Goal: Communication & Community: Share content

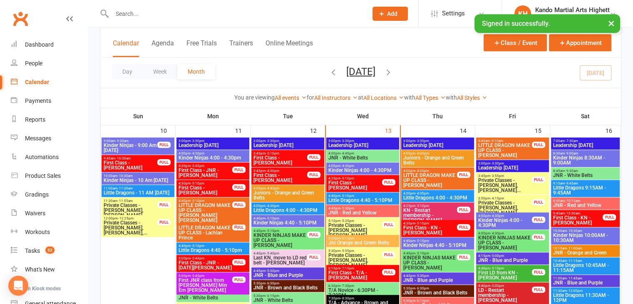
scroll to position [666, 0]
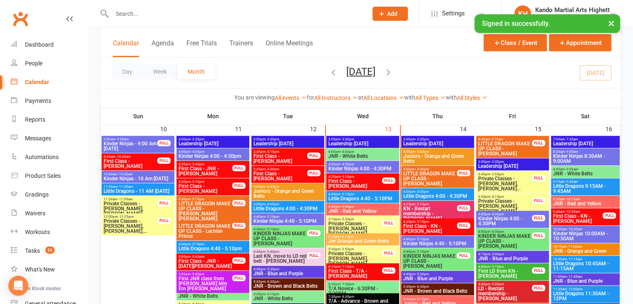
click at [372, 196] on span "Little Dragons 4:40 - 5:10PM" at bounding box center [362, 198] width 69 height 5
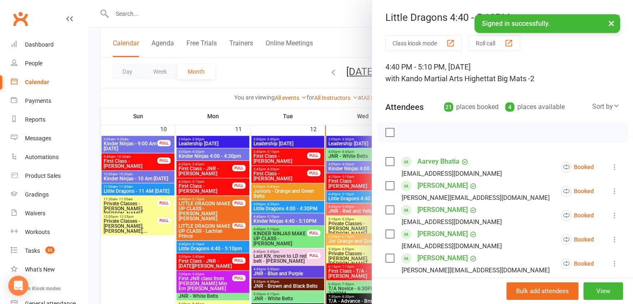
click at [343, 186] on div at bounding box center [360, 152] width 545 height 304
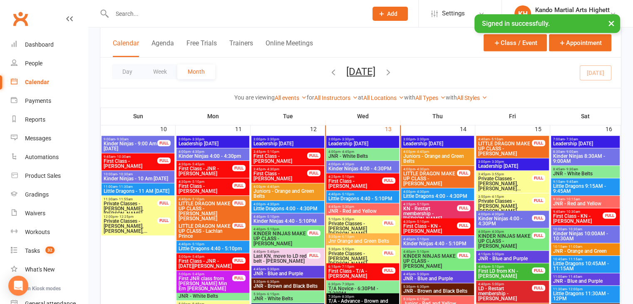
click at [349, 181] on span "First Class - [PERSON_NAME]" at bounding box center [355, 183] width 54 height 10
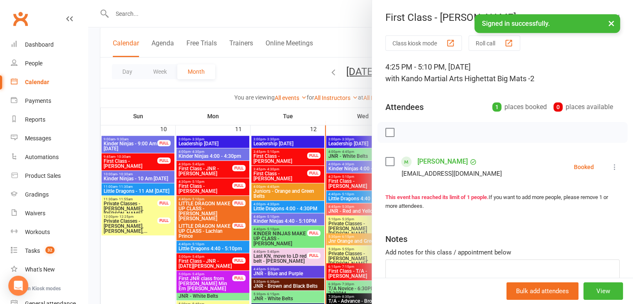
click at [610, 166] on icon at bounding box center [614, 167] width 8 height 8
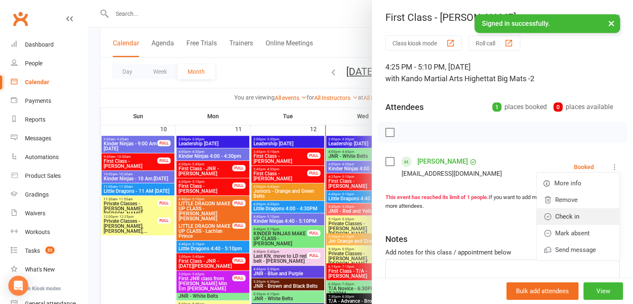
click at [560, 217] on link "Check in" at bounding box center [578, 216] width 82 height 17
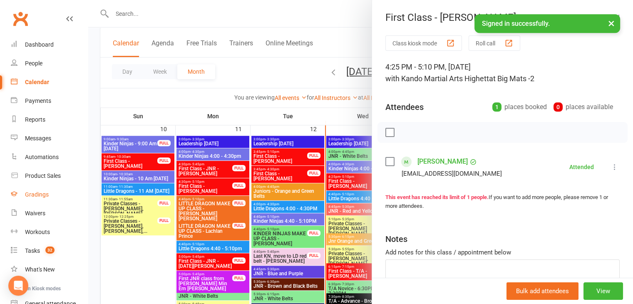
click at [45, 196] on div "Gradings" at bounding box center [37, 194] width 24 height 7
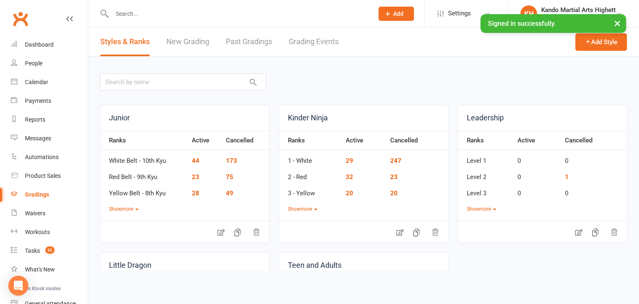
click at [303, 36] on link "Grading Events" at bounding box center [314, 41] width 50 height 29
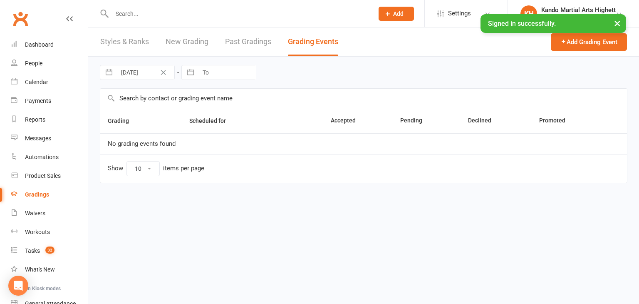
select select "100"
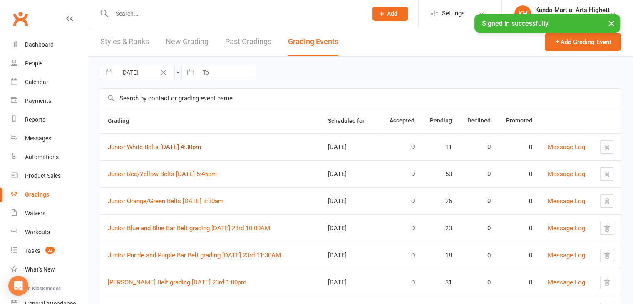
click at [154, 146] on link "Junior White Belts [DATE] 4:30pm" at bounding box center [154, 146] width 93 height 7
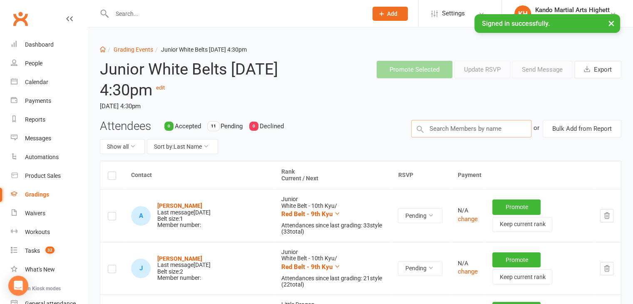
click at [441, 129] on input "text" at bounding box center [471, 128] width 120 height 17
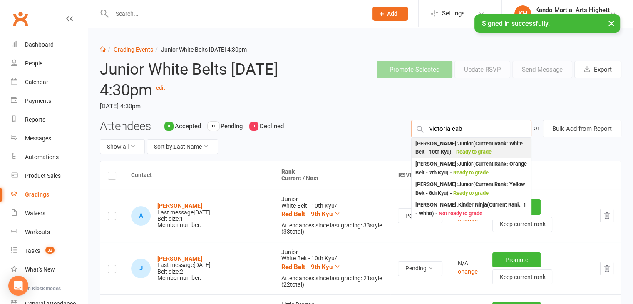
type input "victoria cab"
click at [446, 145] on div "[PERSON_NAME] : Junior (Current Rank: White Belt - 10th Kyu ) - Ready to grade" at bounding box center [471, 147] width 113 height 17
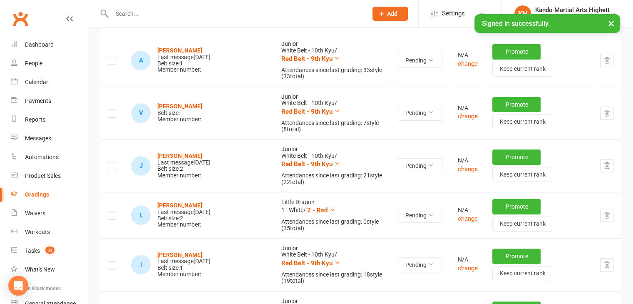
scroll to position [141, 0]
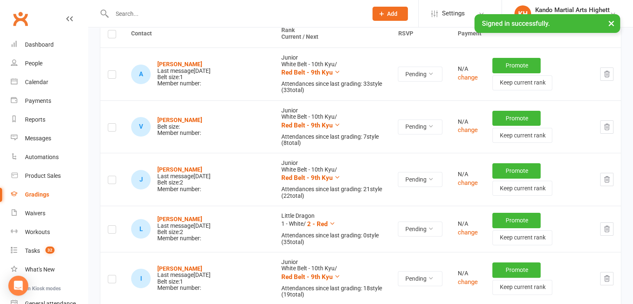
click at [114, 129] on label at bounding box center [112, 129] width 8 height 0
click at [114, 124] on input "checkbox" at bounding box center [112, 124] width 8 height 0
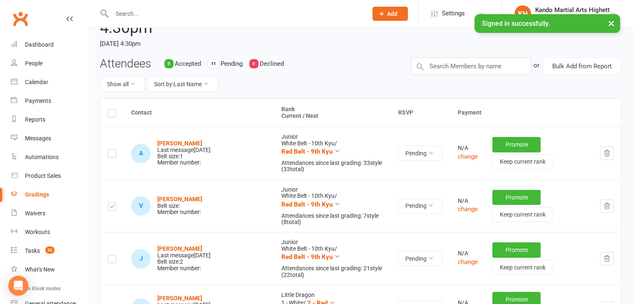
scroll to position [0, 0]
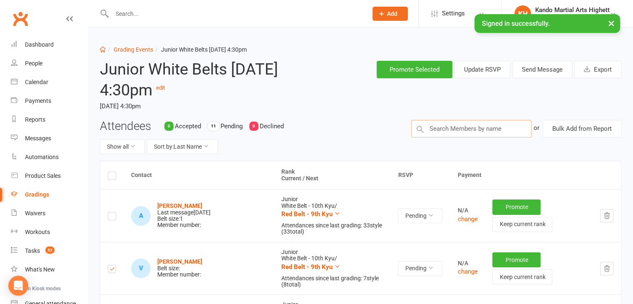
click at [508, 124] on input "text" at bounding box center [471, 128] width 120 height 17
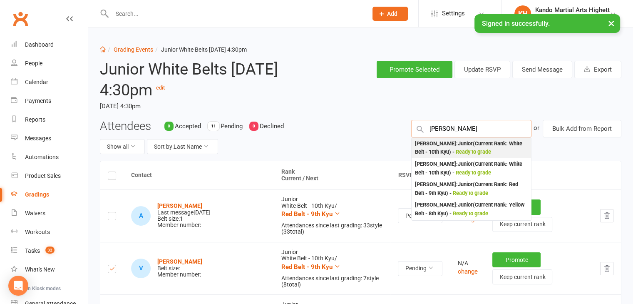
type input "[PERSON_NAME]"
click at [482, 145] on div "[PERSON_NAME] : Junior (Current Rank: White Belt - 10th Kyu ) - Ready to grade" at bounding box center [471, 147] width 113 height 17
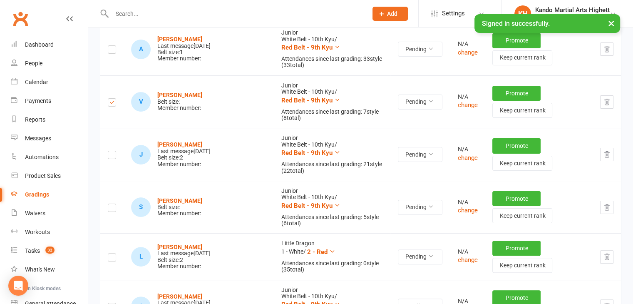
scroll to position [208, 0]
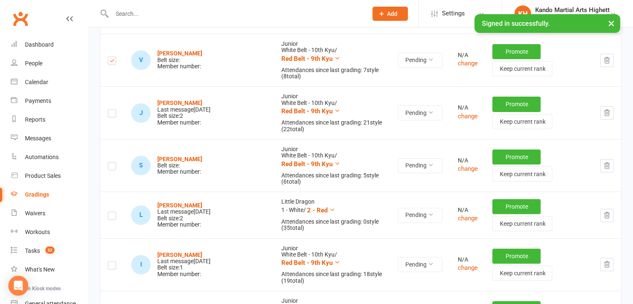
click at [111, 167] on label at bounding box center [112, 167] width 8 height 0
click at [111, 162] on input "checkbox" at bounding box center [112, 162] width 8 height 0
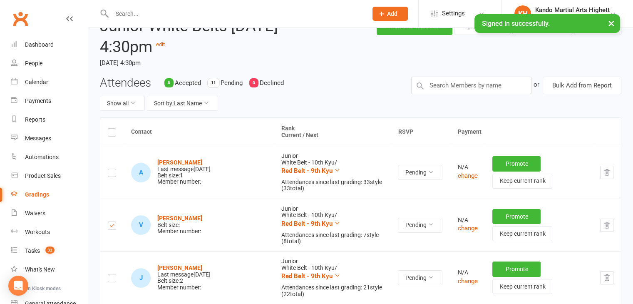
scroll to position [0, 0]
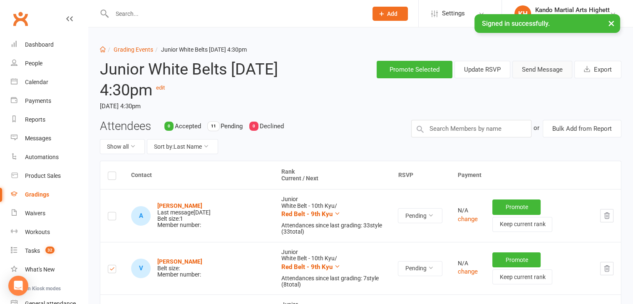
click at [538, 70] on button "Send Message" at bounding box center [542, 69] width 60 height 17
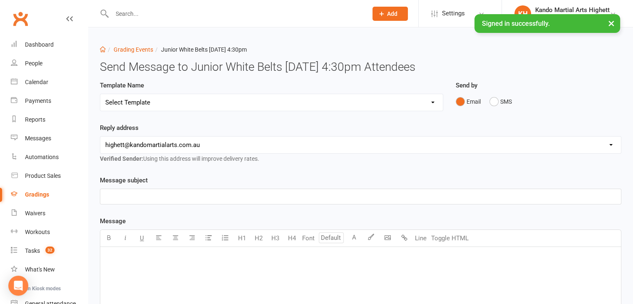
click at [141, 105] on select "Select Template [Email] Black Belt Grading Invitation [Email] Confirmation of S…" at bounding box center [271, 102] width 342 height 17
select select "4"
click at [100, 94] on select "Select Template [Email] Black Belt Grading Invitation [Email] Confirmation of S…" at bounding box center [271, 102] width 342 height 17
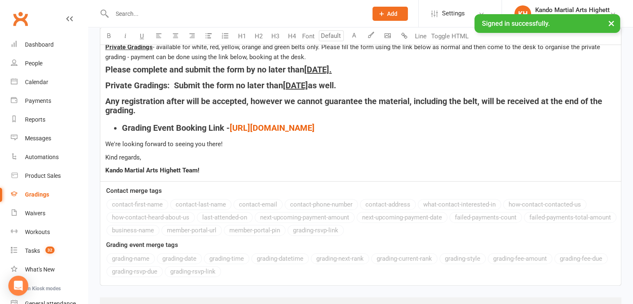
scroll to position [317, 0]
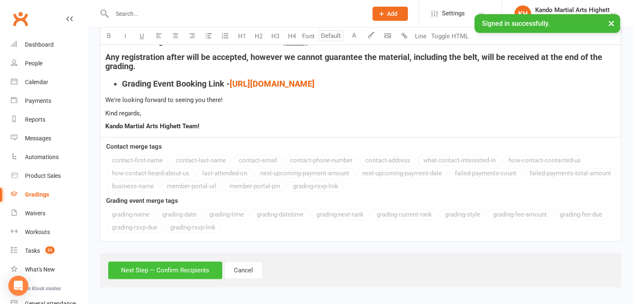
click at [157, 272] on button "Next Step — Confirm Recipients" at bounding box center [165, 269] width 114 height 17
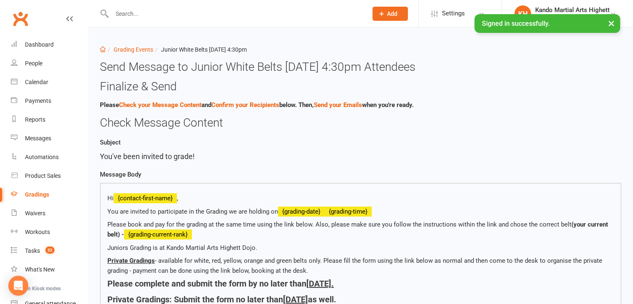
scroll to position [275, 0]
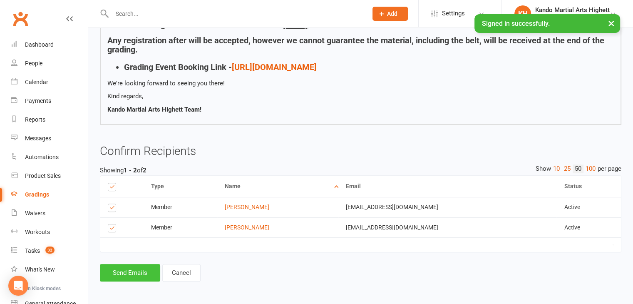
click at [136, 267] on button "Send Emails" at bounding box center [130, 272] width 60 height 17
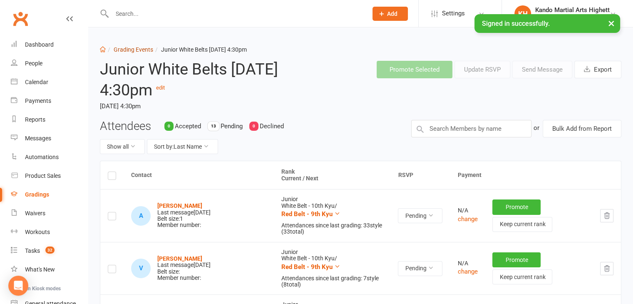
click at [127, 51] on link "Grading Events" at bounding box center [134, 49] width 40 height 7
select select "100"
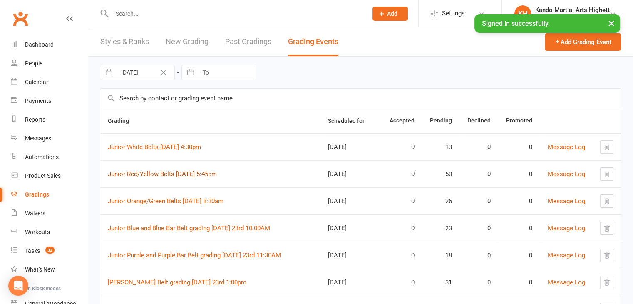
click at [151, 175] on link "Junior Red/Yellow Belts [DATE] 5:45pm" at bounding box center [162, 173] width 109 height 7
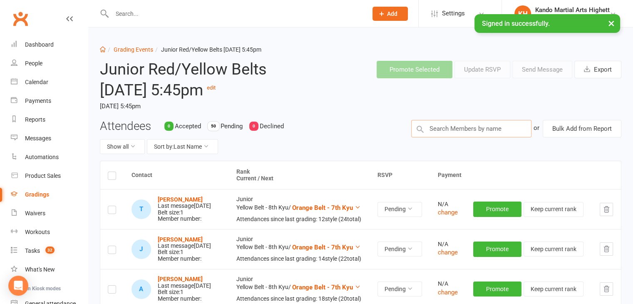
click at [439, 133] on input "text" at bounding box center [471, 128] width 120 height 17
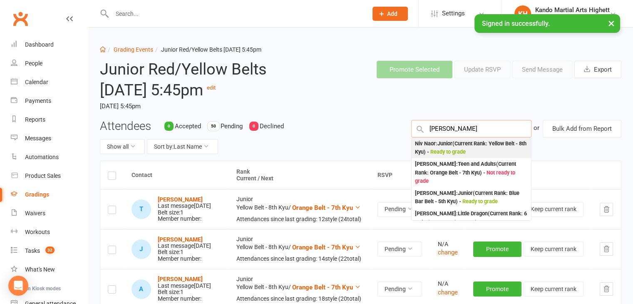
type input "[PERSON_NAME]"
click at [437, 144] on div "Niv Naor : Junior (Current Rank: Yellow Belt - 8th Kyu ) - Ready to grade" at bounding box center [471, 147] width 113 height 17
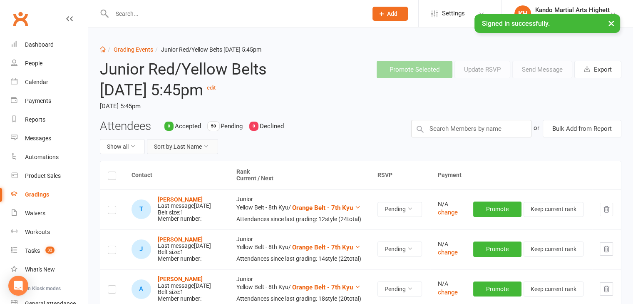
click at [166, 151] on button "Sort by: Last Name" at bounding box center [182, 146] width 71 height 15
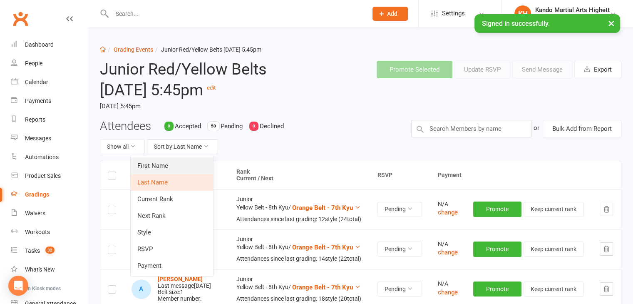
click at [180, 165] on link "First Name" at bounding box center [172, 165] width 82 height 17
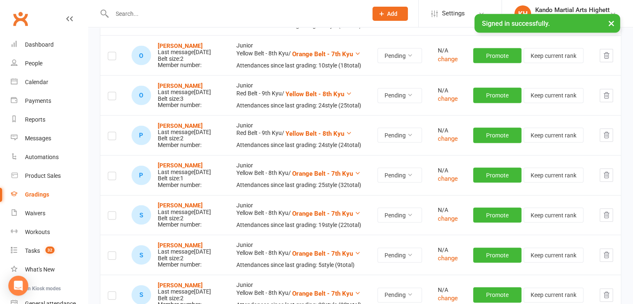
scroll to position [1789, 0]
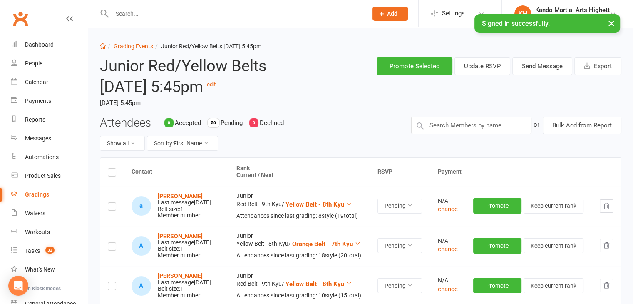
scroll to position [0, 0]
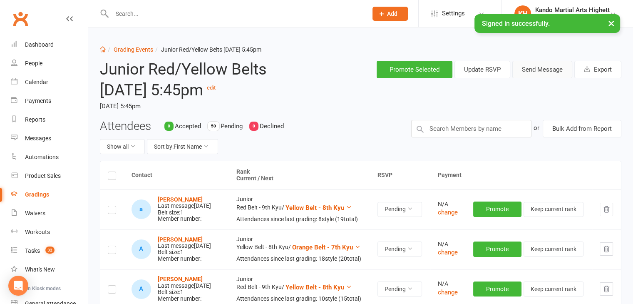
click at [564, 70] on button "Send Message" at bounding box center [542, 69] width 60 height 17
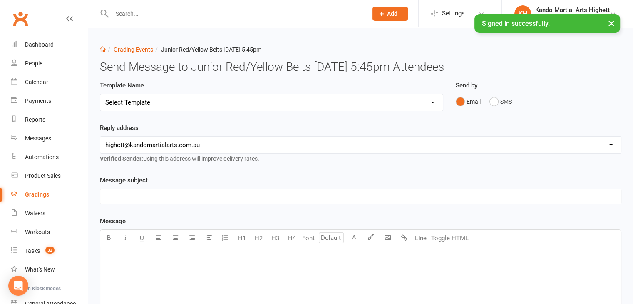
click at [157, 102] on select "Select Template [Email] Black Belt Grading Invitation [Email] Confirmation of S…" at bounding box center [271, 102] width 342 height 17
select select "4"
click at [100, 94] on select "Select Template [Email] Black Belt Grading Invitation [Email] Confirmation of S…" at bounding box center [271, 102] width 342 height 17
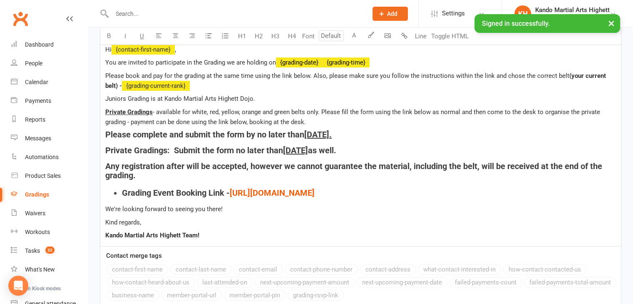
scroll to position [317, 0]
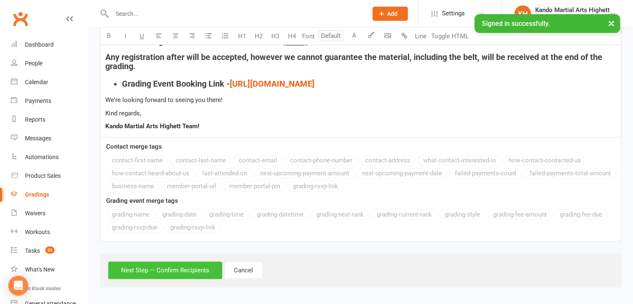
click at [131, 269] on button "Next Step — Confirm Recipients" at bounding box center [165, 269] width 114 height 17
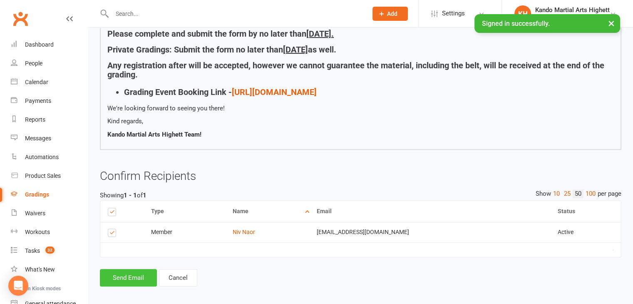
scroll to position [255, 0]
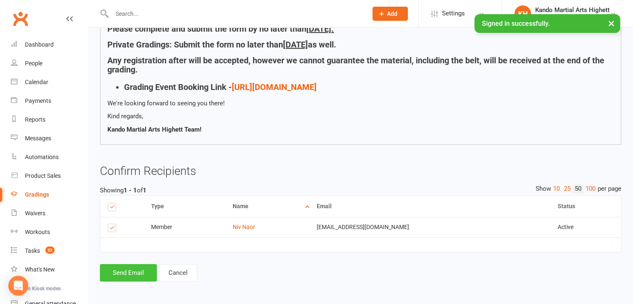
click at [125, 275] on button "Send Email" at bounding box center [128, 272] width 57 height 17
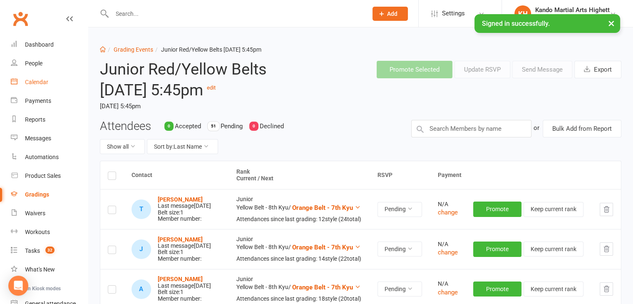
click at [31, 73] on link "Calendar" at bounding box center [49, 82] width 77 height 19
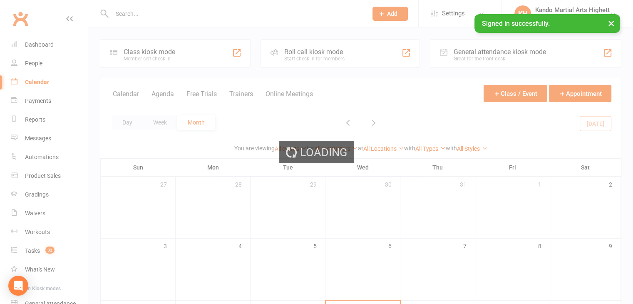
click at [577, 96] on div "Loading" at bounding box center [316, 152] width 633 height 304
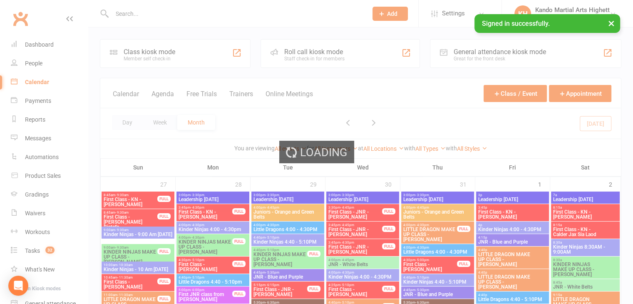
click at [569, 95] on div "Loading" at bounding box center [316, 152] width 633 height 304
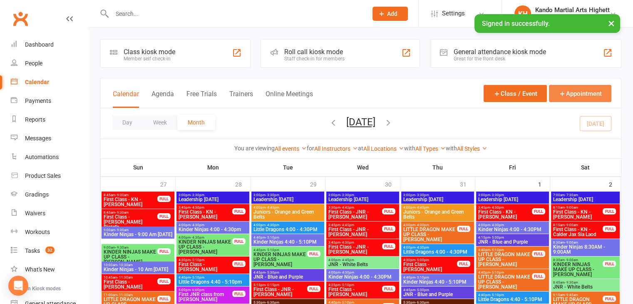
click at [576, 92] on button "Appointment" at bounding box center [580, 93] width 62 height 17
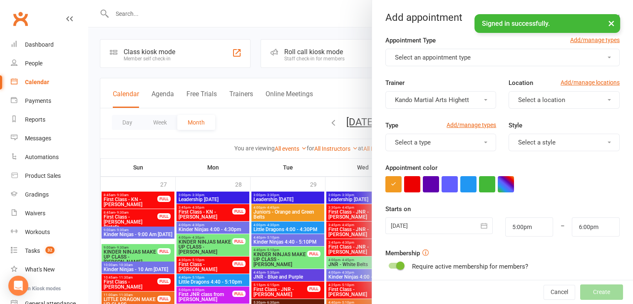
click at [446, 52] on button "Select an appointment type" at bounding box center [502, 57] width 234 height 17
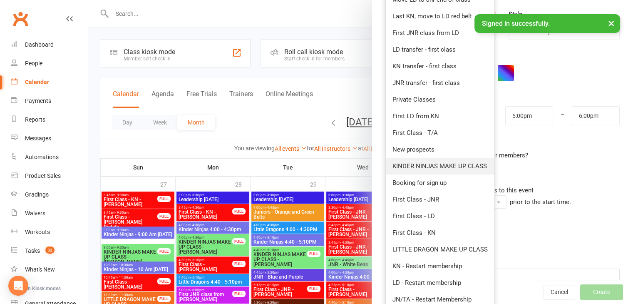
scroll to position [128, 0]
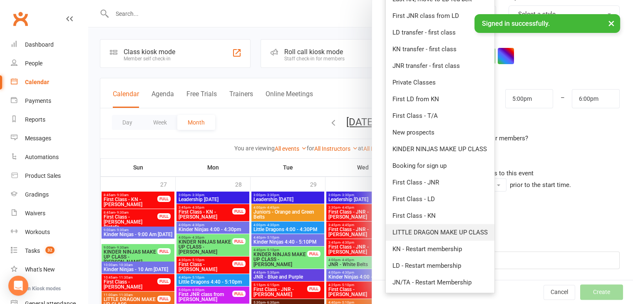
click at [437, 235] on span "LITTLE DRAGON MAKE UP CLASS" at bounding box center [439, 231] width 95 height 7
type input "5:30pm"
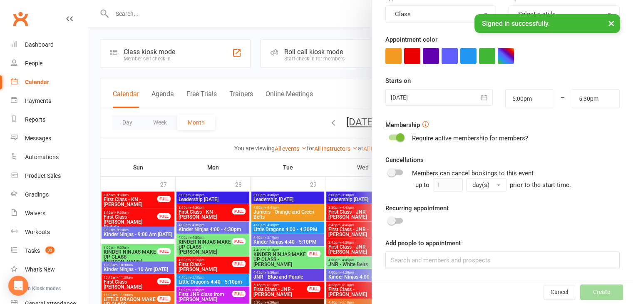
scroll to position [0, 0]
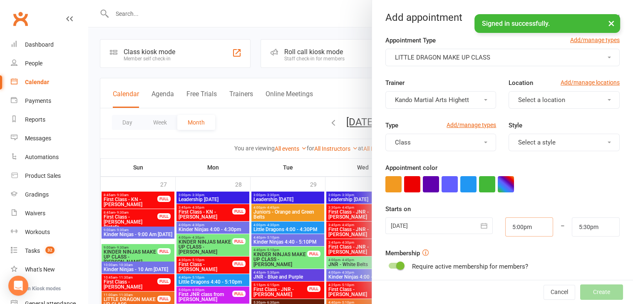
click at [516, 226] on input "5:00pm" at bounding box center [529, 226] width 48 height 19
type input "4:40pm"
click at [576, 227] on input "5:30pm" at bounding box center [596, 226] width 48 height 19
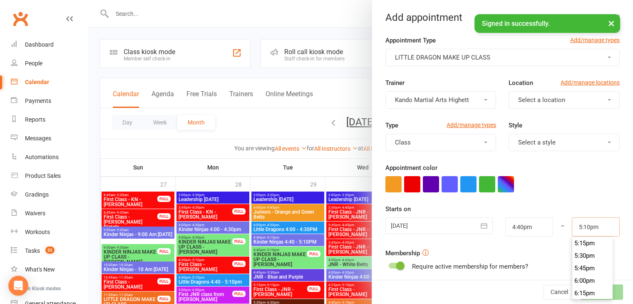
type input "5:10pm"
click at [478, 219] on button "button" at bounding box center [484, 225] width 17 height 17
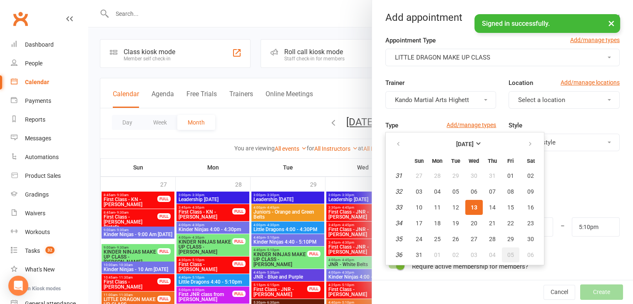
click at [507, 251] on span "05" at bounding box center [510, 254] width 7 height 7
type input "[DATE]"
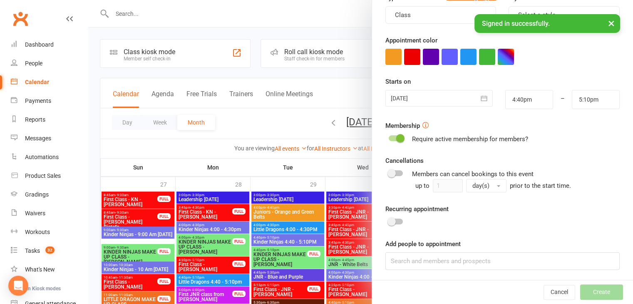
scroll to position [128, 0]
click at [434, 259] on input at bounding box center [502, 259] width 234 height 17
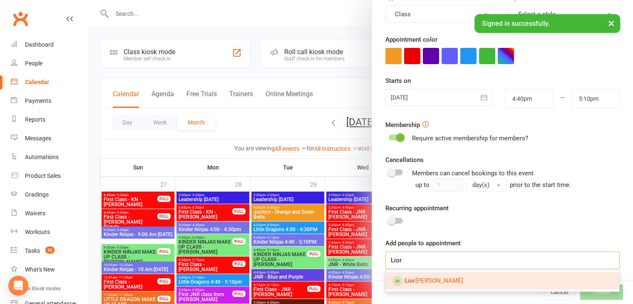
type input "Lior"
click at [428, 277] on span "[PERSON_NAME]" at bounding box center [433, 280] width 59 height 7
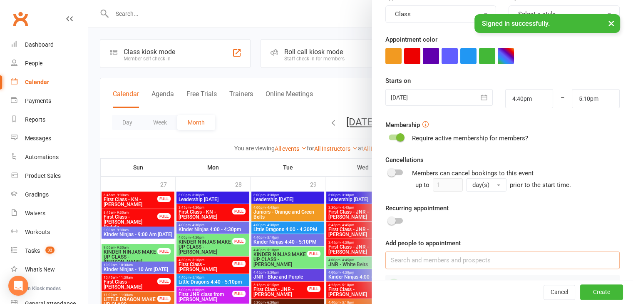
scroll to position [151, 0]
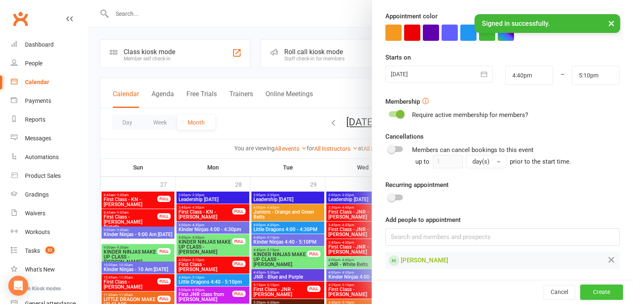
click at [582, 289] on button "Create" at bounding box center [601, 292] width 43 height 15
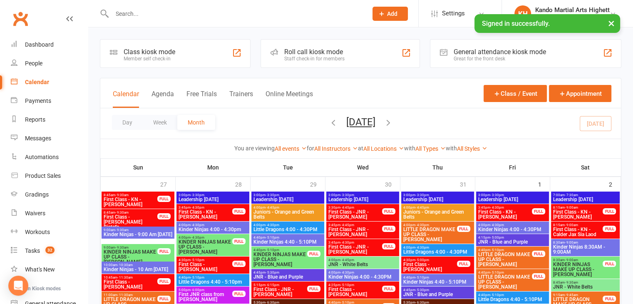
click at [157, 15] on input "text" at bounding box center [235, 14] width 252 height 12
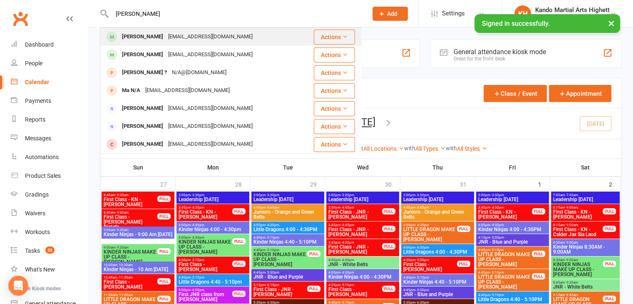
type input "[PERSON_NAME]"
click at [155, 34] on div "[PERSON_NAME]" at bounding box center [142, 37] width 46 height 12
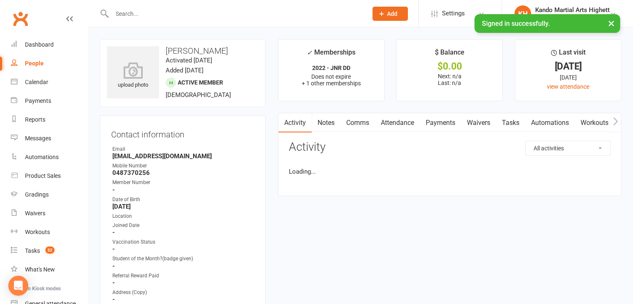
click at [392, 128] on link "Attendance" at bounding box center [397, 122] width 45 height 19
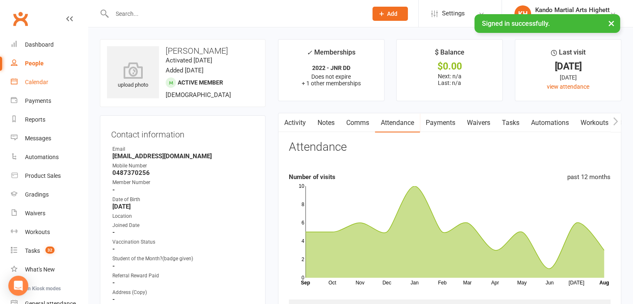
click at [31, 83] on div "Calendar" at bounding box center [36, 82] width 23 height 7
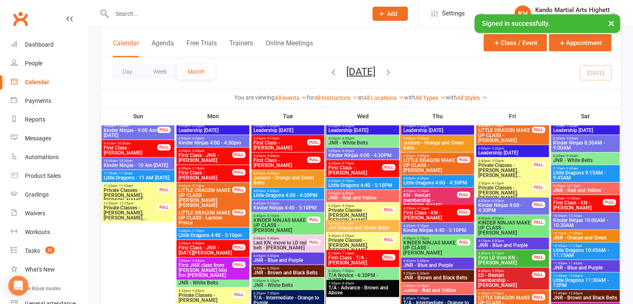
scroll to position [666, 0]
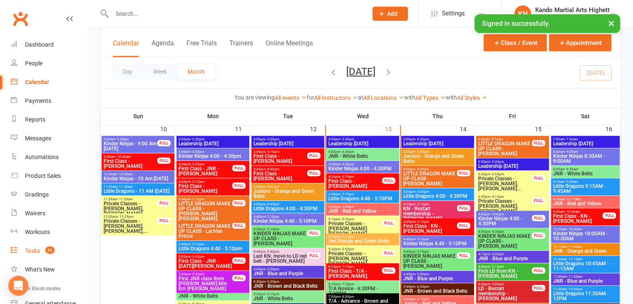
click at [34, 255] on link "Tasks 32" at bounding box center [49, 250] width 77 height 19
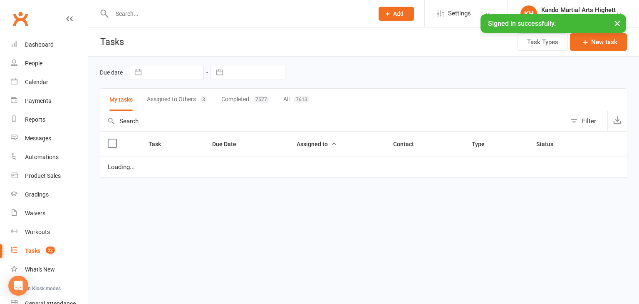
select select "started"
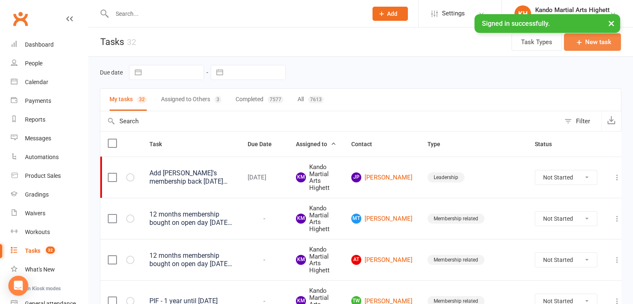
click at [581, 46] on button "New task" at bounding box center [592, 41] width 57 height 17
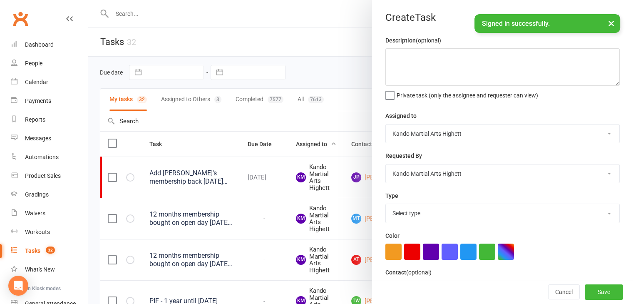
click at [272, 48] on div at bounding box center [360, 152] width 545 height 304
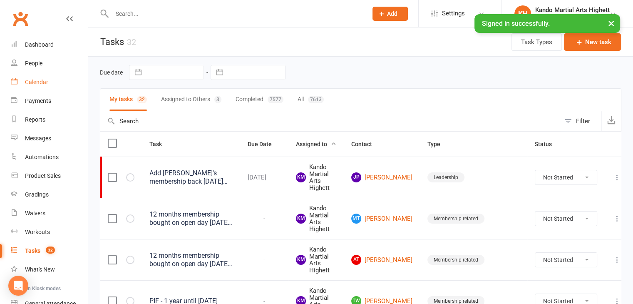
click at [35, 74] on link "Calendar" at bounding box center [49, 82] width 77 height 19
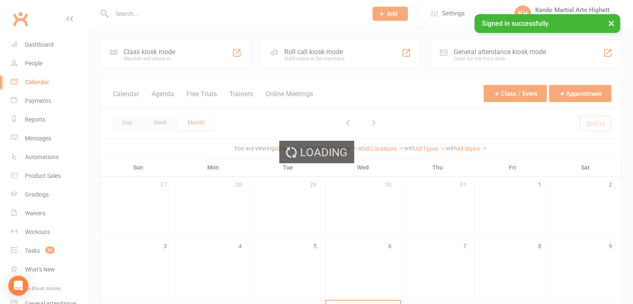
click at [134, 15] on div "Loading" at bounding box center [316, 152] width 633 height 304
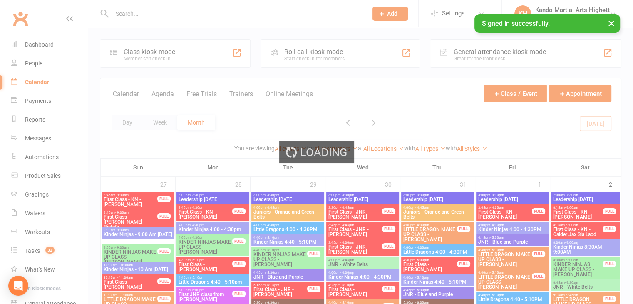
click at [131, 15] on div "Loading" at bounding box center [316, 152] width 633 height 304
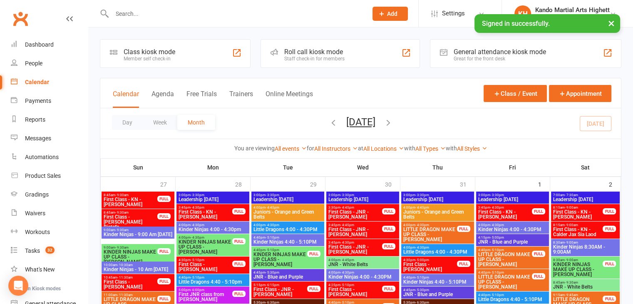
click at [130, 17] on input "text" at bounding box center [235, 14] width 252 height 12
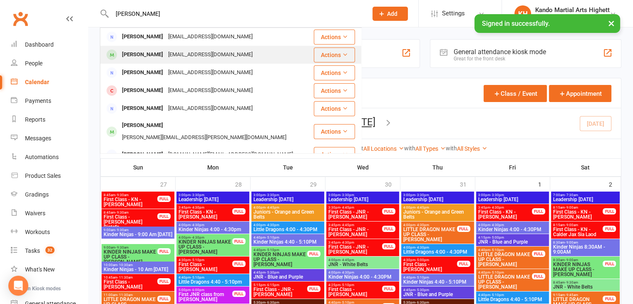
type input "[PERSON_NAME]"
click at [164, 54] on div "[PERSON_NAME]" at bounding box center [142, 55] width 46 height 12
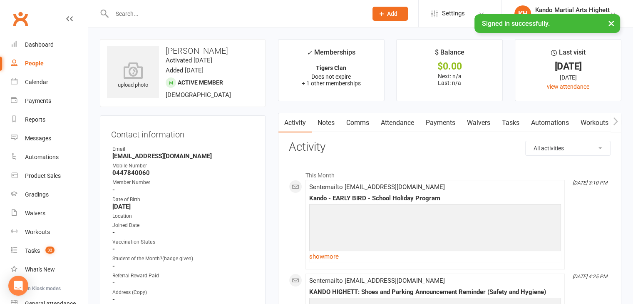
click at [355, 119] on link "Comms" at bounding box center [357, 122] width 35 height 19
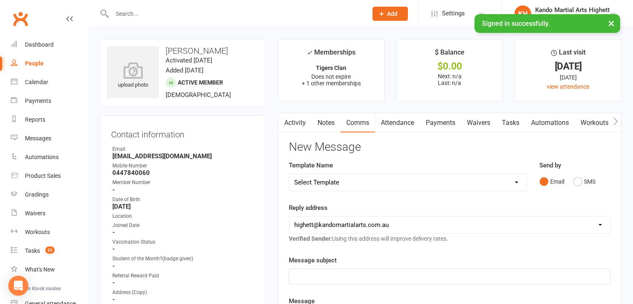
click at [343, 178] on select "Select Template [Email] 2_Booking Confirmation Required [Email] 3_Booking Confi…" at bounding box center [407, 182] width 237 height 17
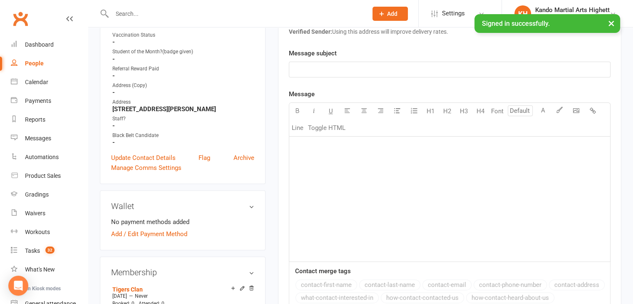
scroll to position [250, 0]
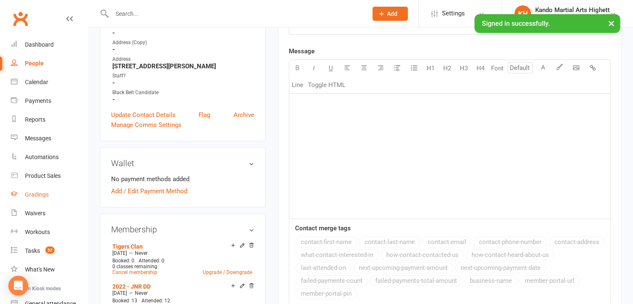
click at [36, 194] on div "Gradings" at bounding box center [37, 194] width 24 height 7
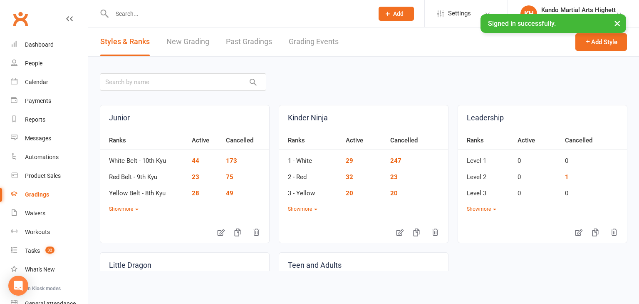
click at [290, 40] on link "Grading Events" at bounding box center [314, 41] width 50 height 29
select select "100"
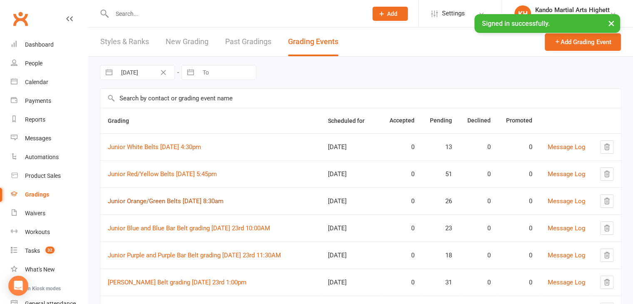
click at [170, 201] on link "Junior Orange/Green Belts [DATE] 8:30am" at bounding box center [166, 200] width 116 height 7
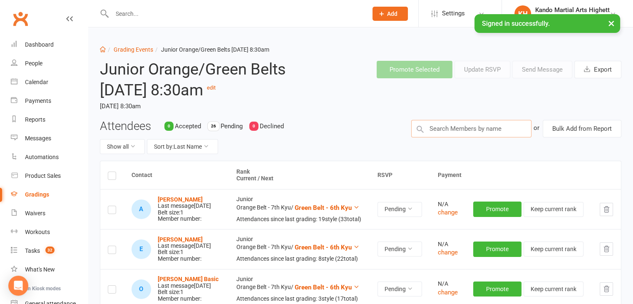
click at [493, 137] on input "text" at bounding box center [471, 128] width 120 height 17
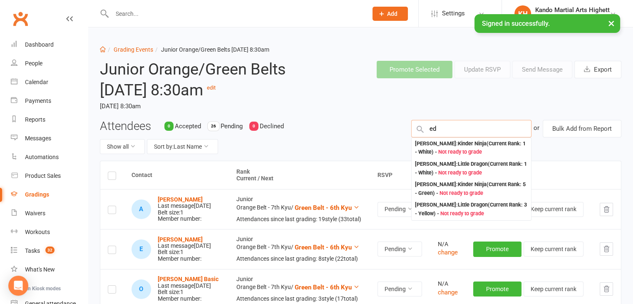
type input "e"
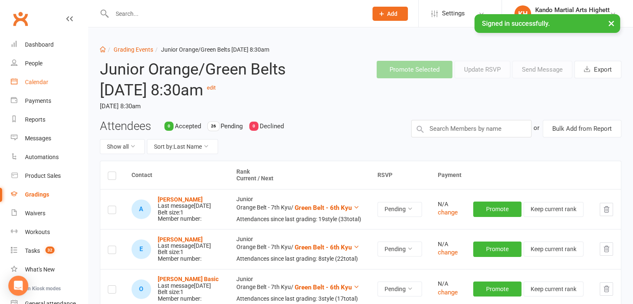
click at [39, 84] on div "Calendar" at bounding box center [36, 82] width 23 height 7
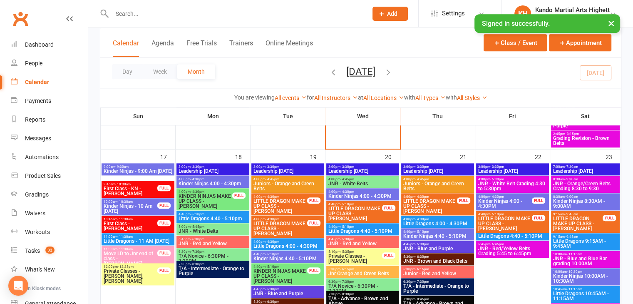
scroll to position [998, 0]
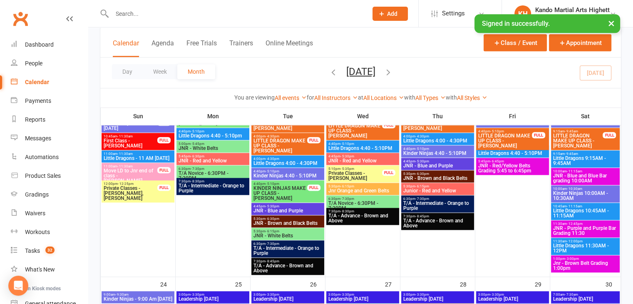
click at [570, 191] on span "Kinder Ninjas 10:00AM - 10:30AM" at bounding box center [585, 196] width 66 height 10
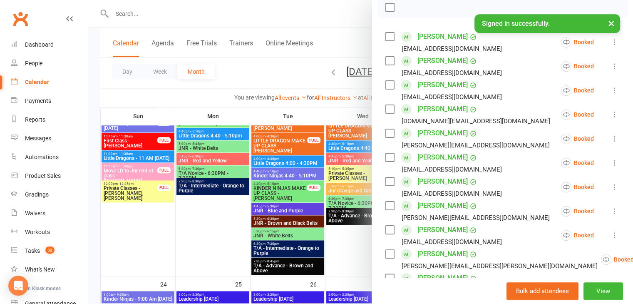
scroll to position [250, 0]
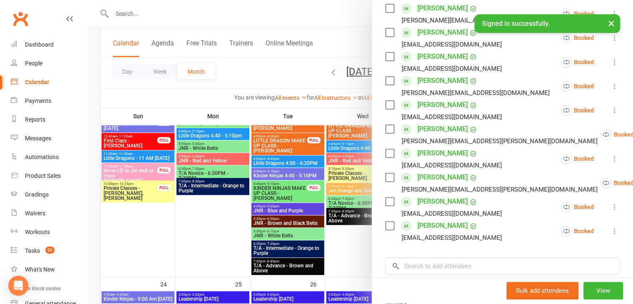
click at [341, 192] on div at bounding box center [360, 152] width 545 height 304
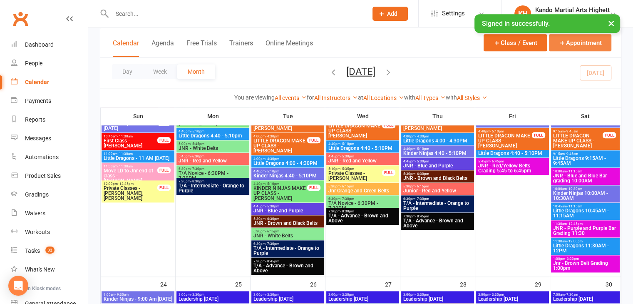
click at [570, 41] on button "Appointment" at bounding box center [580, 42] width 62 height 17
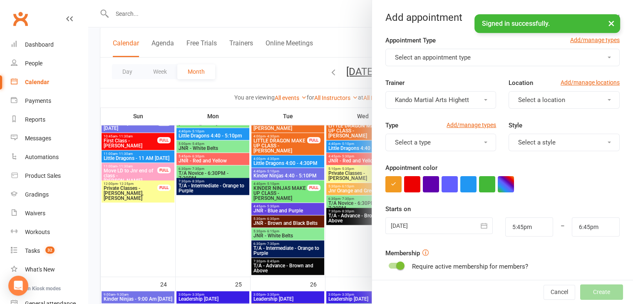
click at [491, 62] on button "Select an appointment type" at bounding box center [502, 57] width 234 height 17
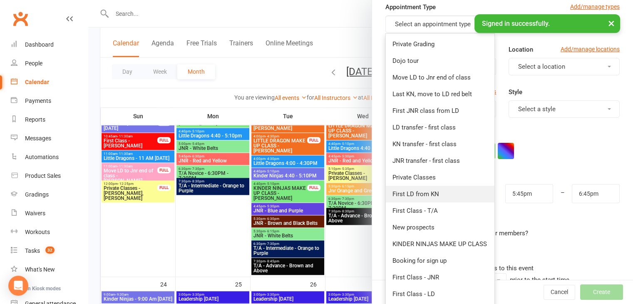
scroll to position [83, 0]
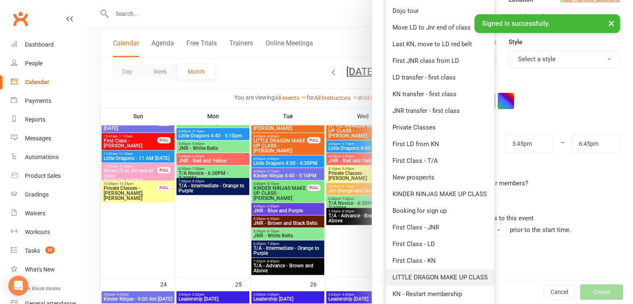
click at [425, 272] on link "LITTLE DRAGON MAKE UP CLASS" at bounding box center [440, 277] width 109 height 17
type input "6:15pm"
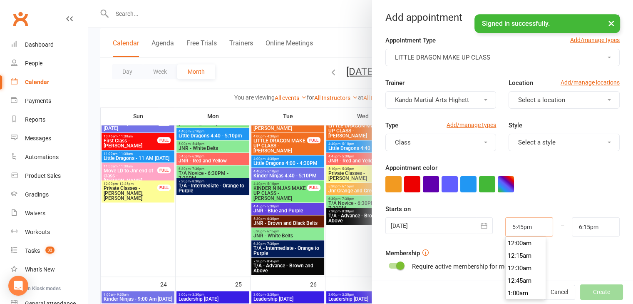
click at [515, 225] on input "5:45pm" at bounding box center [529, 226] width 48 height 19
type input "4:00pm"
click at [578, 225] on input "6:15pm" at bounding box center [596, 226] width 48 height 19
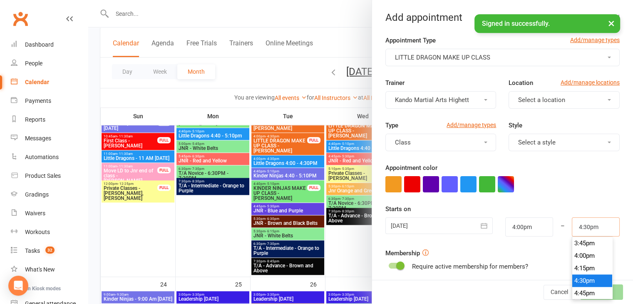
type input "4:30pm"
click at [545, 191] on div at bounding box center [502, 184] width 234 height 16
click at [480, 225] on icon "button" at bounding box center [484, 225] width 8 height 8
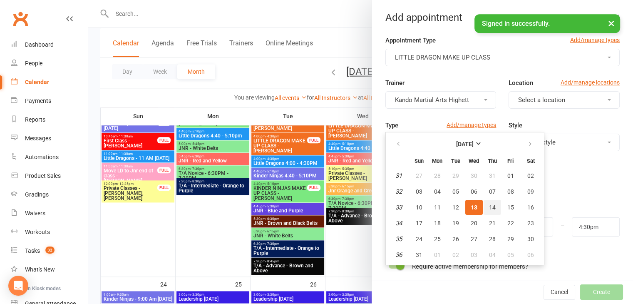
click at [489, 201] on button "14" at bounding box center [491, 207] width 17 height 15
type input "[DATE]"
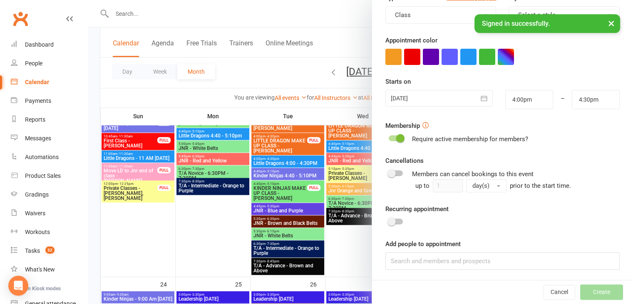
scroll to position [128, 0]
click at [418, 267] on input at bounding box center [502, 259] width 234 height 17
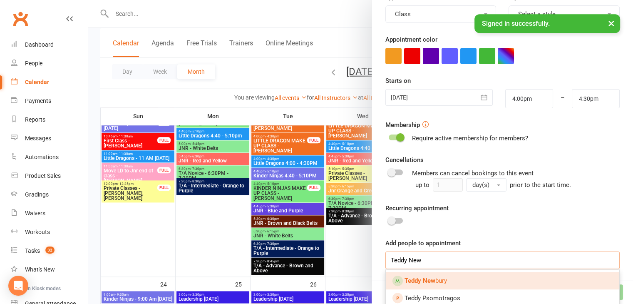
type input "Teddy New"
click at [426, 280] on strong "Teddy New" at bounding box center [419, 280] width 31 height 7
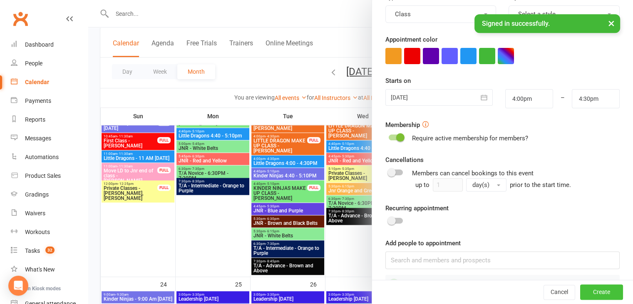
click at [589, 297] on button "Create" at bounding box center [601, 292] width 43 height 15
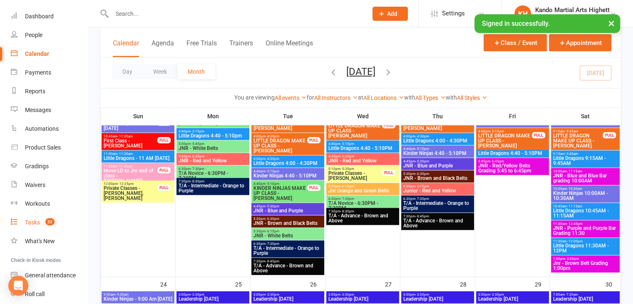
scroll to position [78, 0]
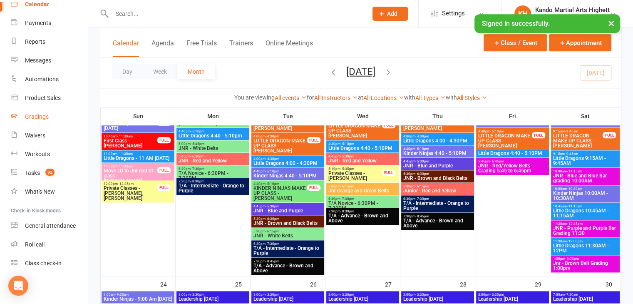
click at [32, 122] on link "Gradings" at bounding box center [49, 116] width 77 height 19
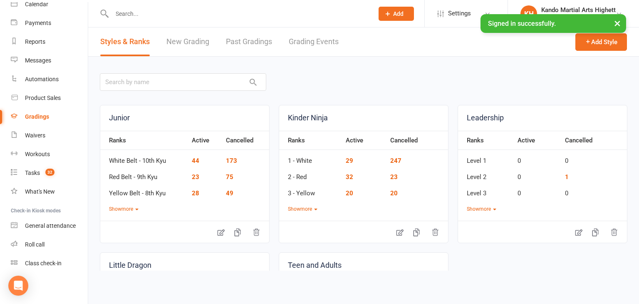
click at [329, 45] on link "Grading Events" at bounding box center [314, 41] width 50 height 29
select select "100"
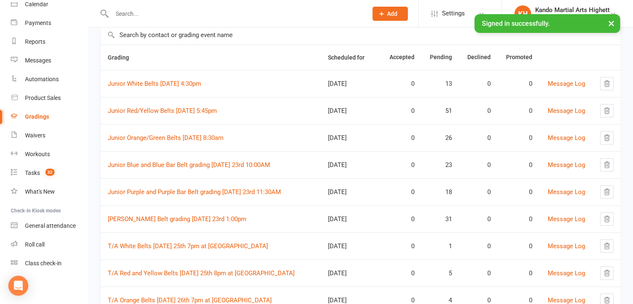
scroll to position [65, 0]
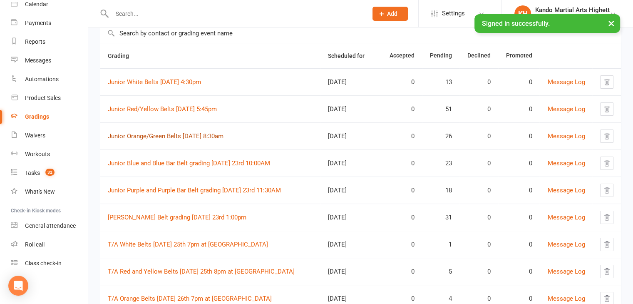
click at [174, 132] on link "Junior Orange/Green Belts [DATE] 8:30am" at bounding box center [166, 135] width 116 height 7
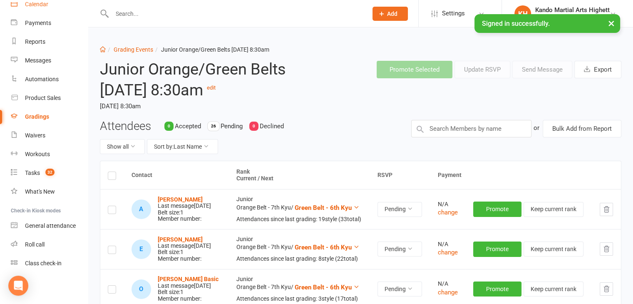
click at [40, 7] on div "Calendar" at bounding box center [36, 4] width 23 height 7
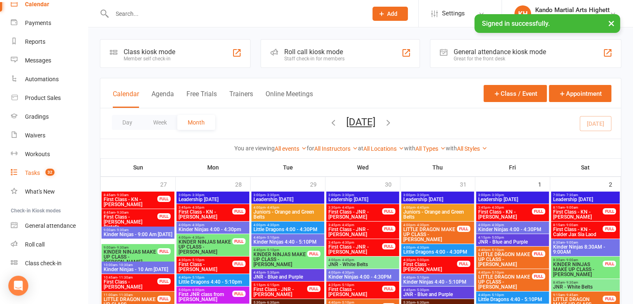
click at [33, 168] on link "Tasks 32" at bounding box center [49, 172] width 77 height 19
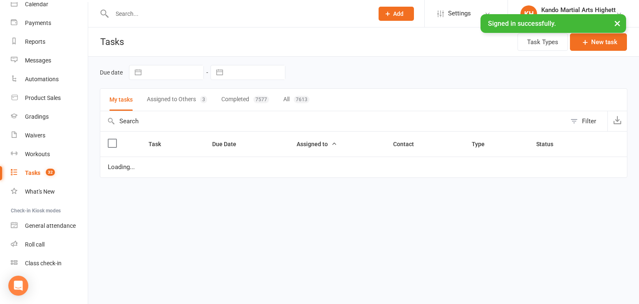
select select "started"
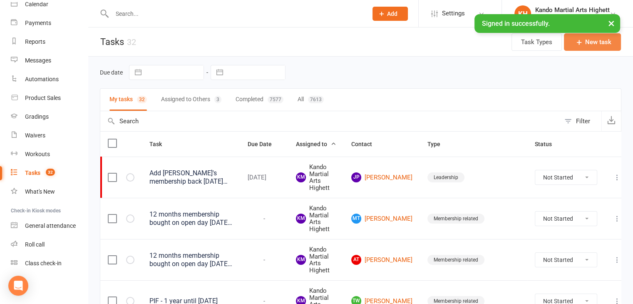
click at [584, 36] on button "New task" at bounding box center [592, 41] width 57 height 17
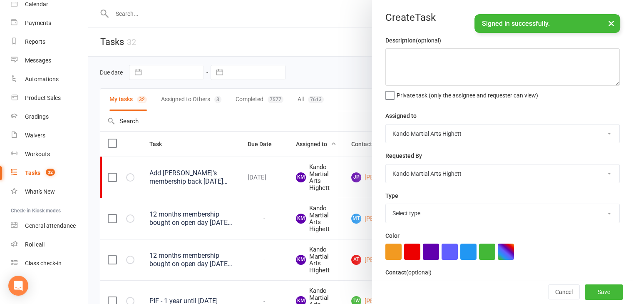
click at [303, 49] on div at bounding box center [360, 152] width 545 height 304
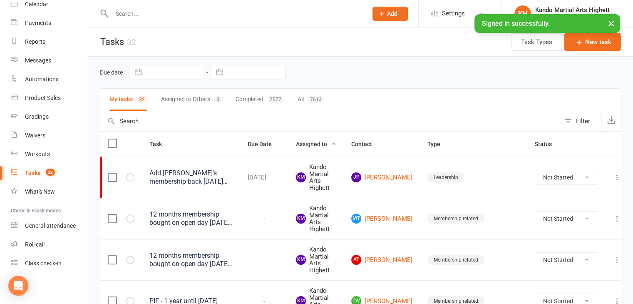
click at [215, 221] on div "12 months membership bought on open day [DATE] - not to start until [DATE]" at bounding box center [190, 218] width 83 height 17
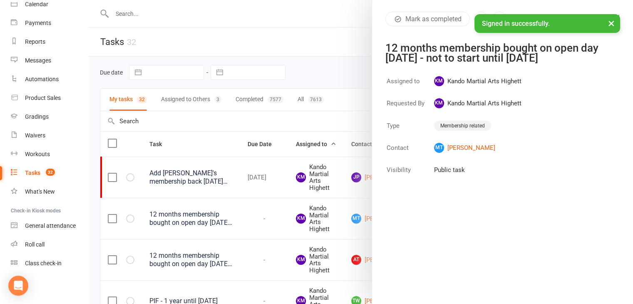
click at [241, 191] on div at bounding box center [360, 152] width 545 height 304
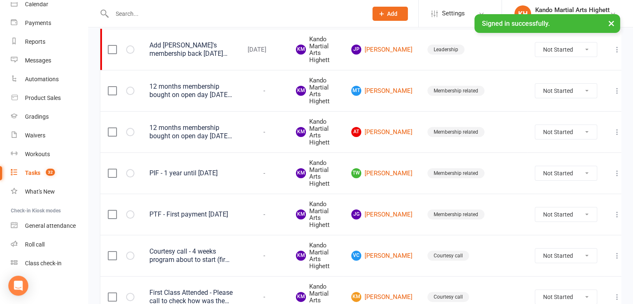
scroll to position [166, 0]
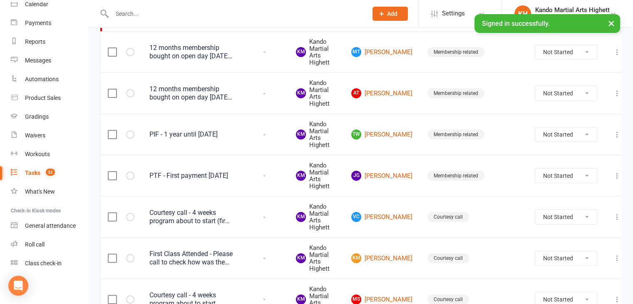
click at [191, 209] on div "Courtesy call - 4 weeks program about to start (first payment [DATE])" at bounding box center [190, 216] width 83 height 17
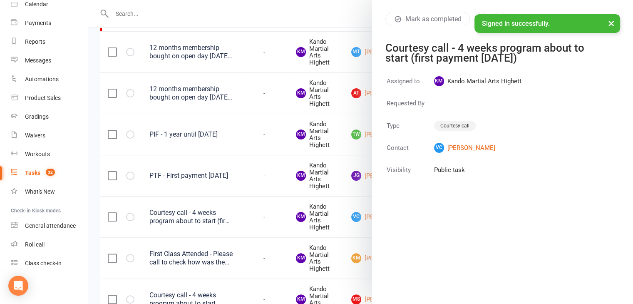
click at [332, 174] on div at bounding box center [360, 152] width 545 height 304
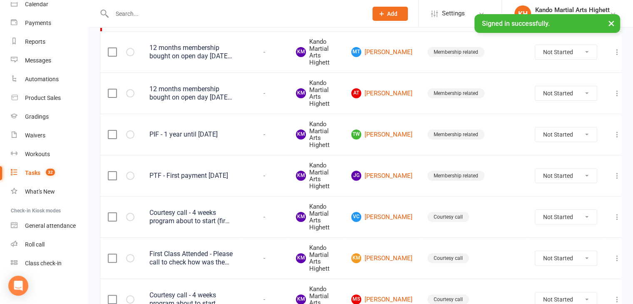
click at [175, 219] on div "Courtesy call - 4 weeks program about to start (first payment [DATE])" at bounding box center [190, 216] width 83 height 17
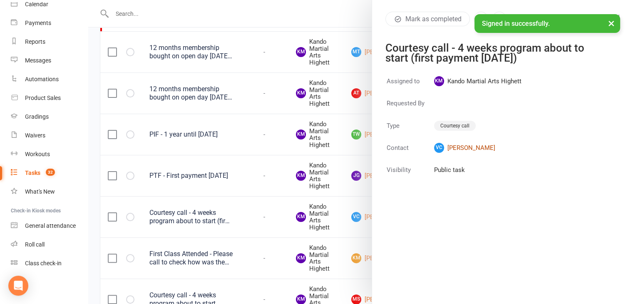
click at [457, 148] on link "VC [PERSON_NAME]" at bounding box center [477, 148] width 87 height 10
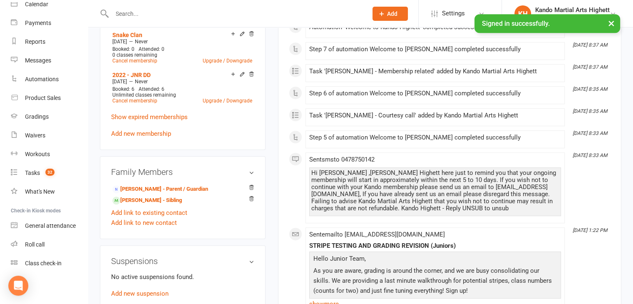
scroll to position [490, 0]
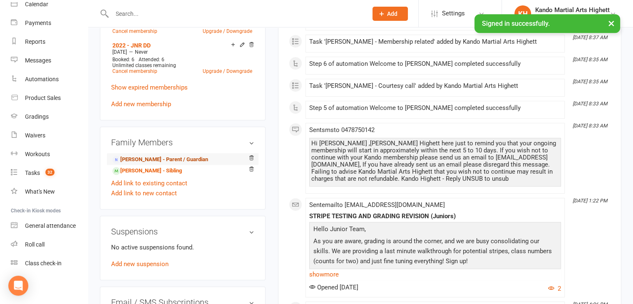
click at [125, 163] on link "[PERSON_NAME] - Parent / Guardian" at bounding box center [160, 159] width 96 height 9
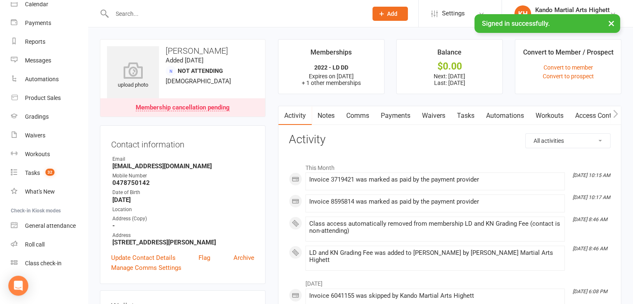
click at [404, 119] on link "Payments" at bounding box center [395, 115] width 41 height 19
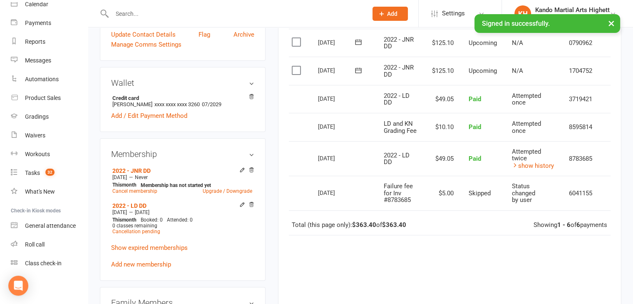
scroll to position [175, 0]
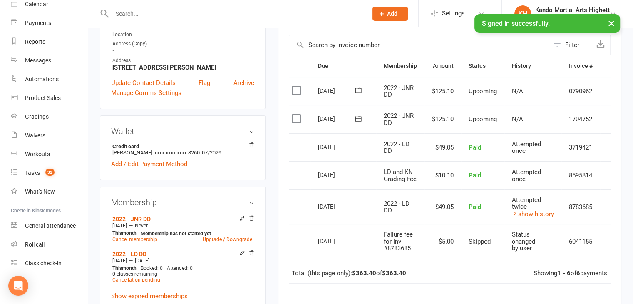
click at [438, 117] on td "$125.10" at bounding box center [442, 119] width 37 height 28
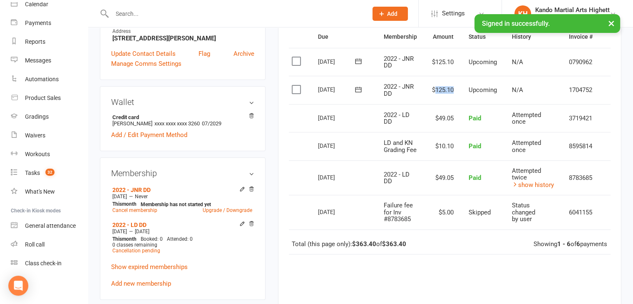
scroll to position [213, 0]
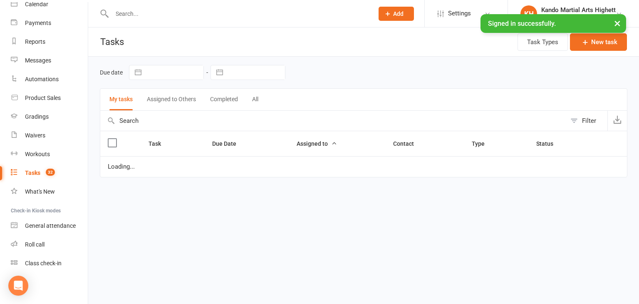
select select "started"
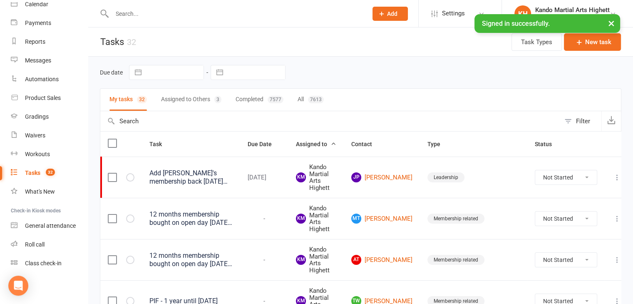
click at [570, 120] on button "Filter" at bounding box center [580, 121] width 41 height 20
select select "incomplete"
select select "started"
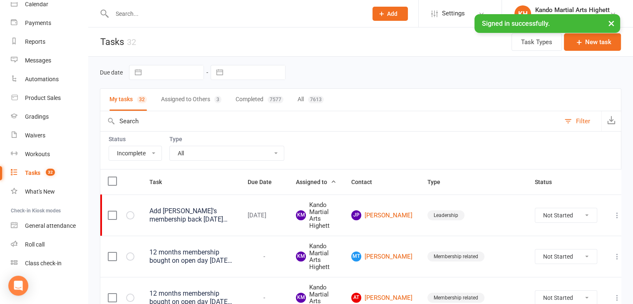
click at [179, 153] on select "All Admin Cancellation Class transfer Courtesy call Create welcome card E-mail …" at bounding box center [227, 153] width 114 height 14
select select "23096"
click at [170, 146] on select "All Admin Cancellation Class transfer Courtesy call Create welcome card E-mail …" at bounding box center [227, 153] width 114 height 14
select select "started"
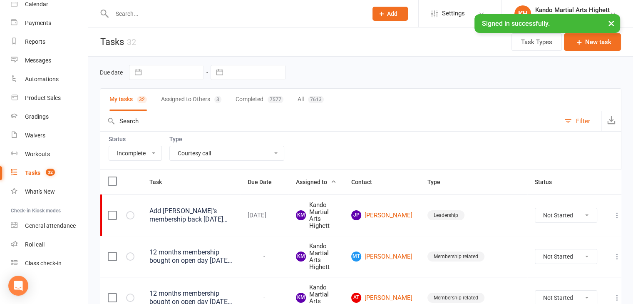
select select "started"
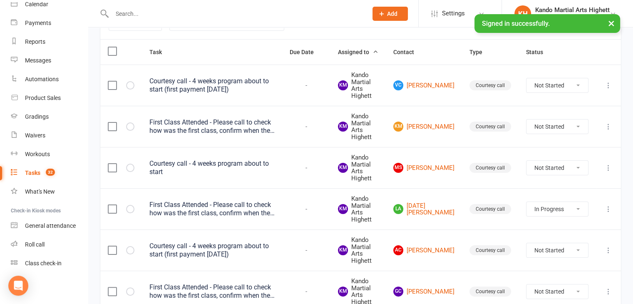
scroll to position [131, 0]
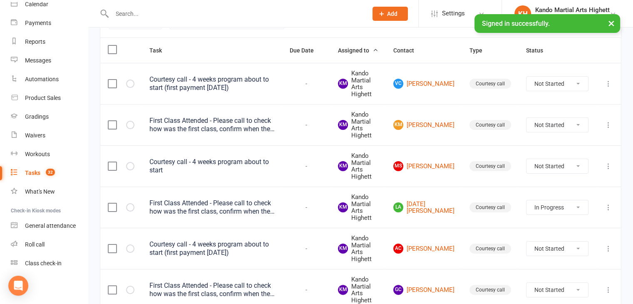
click at [186, 118] on div "First Class Attended - Please call to check how was the first class, confirm wh…" at bounding box center [211, 124] width 125 height 17
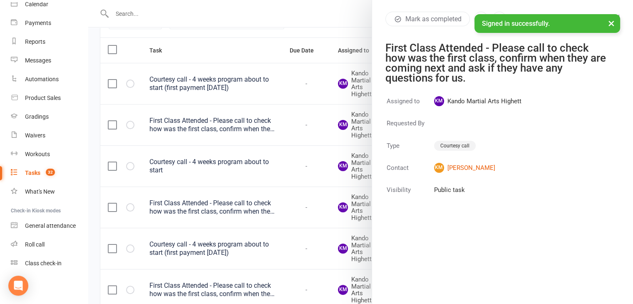
click at [205, 149] on div at bounding box center [360, 152] width 545 height 304
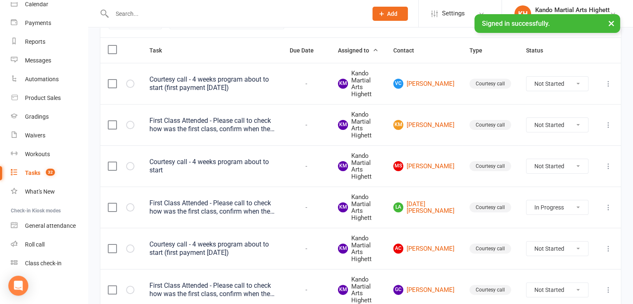
click at [208, 171] on td "Courtesy call - 4 weeks program about to start" at bounding box center [212, 165] width 140 height 41
click at [210, 167] on div "Courtesy call - 4 weeks program about to start" at bounding box center [211, 166] width 125 height 17
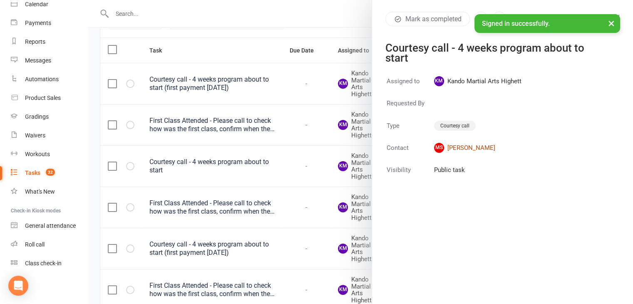
click at [471, 144] on link "[PERSON_NAME]" at bounding box center [477, 148] width 87 height 10
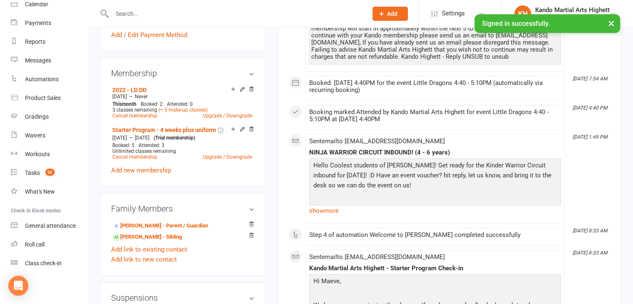
scroll to position [416, 0]
click at [188, 230] on link "[PERSON_NAME] - Parent / Guardian" at bounding box center [160, 225] width 96 height 9
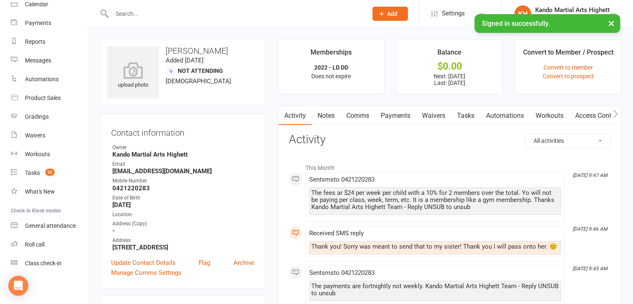
click at [401, 116] on link "Payments" at bounding box center [395, 115] width 41 height 19
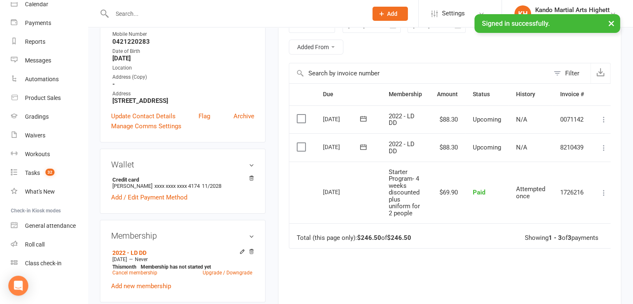
scroll to position [146, 0]
drag, startPoint x: 324, startPoint y: 145, endPoint x: 362, endPoint y: 148, distance: 38.0
click at [362, 148] on div "[DATE]" at bounding box center [348, 146] width 51 height 12
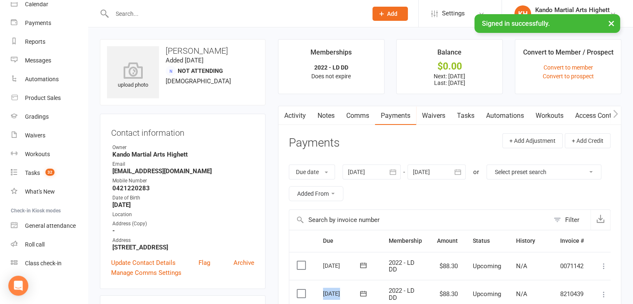
scroll to position [1, 0]
click at [362, 110] on link "Comms" at bounding box center [357, 114] width 35 height 19
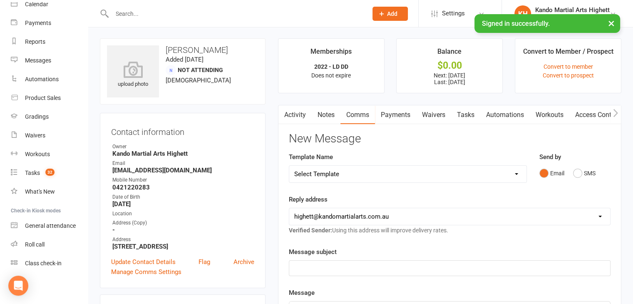
click at [394, 177] on select "Select Template [Email] 2_Booking Confirmation Required [Email] 3_Booking Confi…" at bounding box center [407, 174] width 237 height 17
select select "13"
click at [289, 166] on select "Select Template [Email] 2_Booking Confirmation Required [Email] 3_Booking Confi…" at bounding box center [407, 174] width 237 height 17
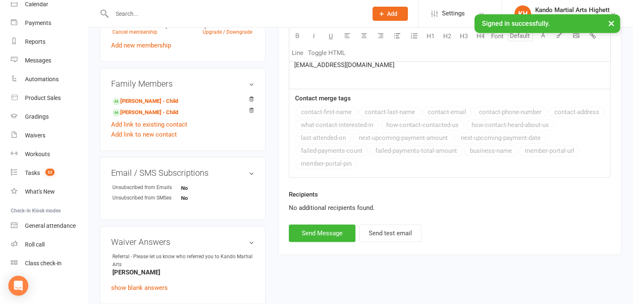
scroll to position [387, 0]
click at [314, 230] on button "Send Message" at bounding box center [322, 232] width 67 height 17
select select
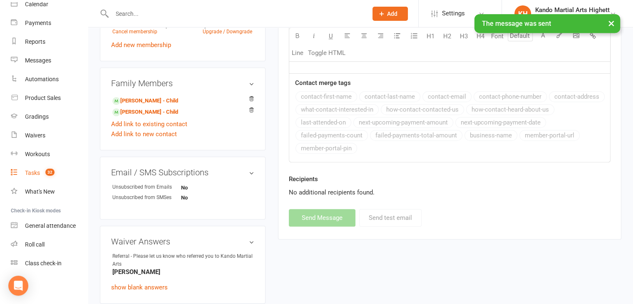
click at [23, 170] on link "Tasks 32" at bounding box center [49, 172] width 77 height 19
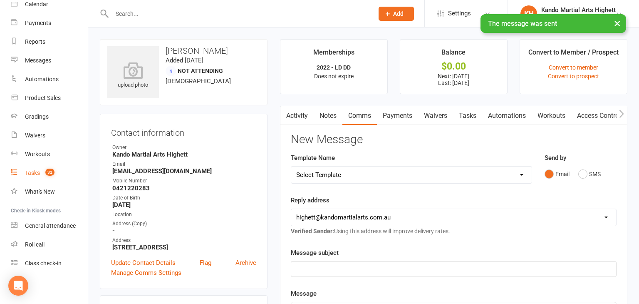
select select "incomplete"
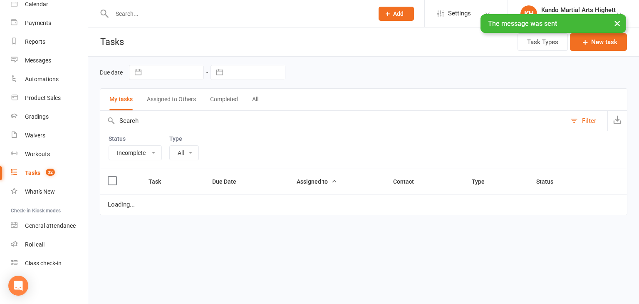
select select "23096"
select select "started"
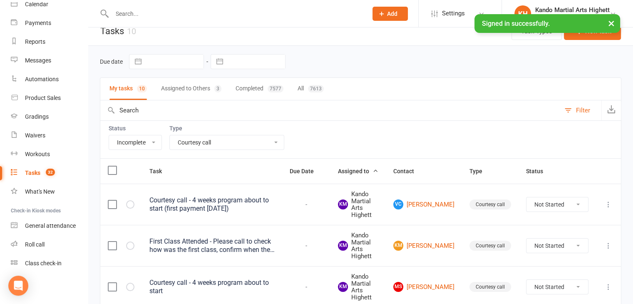
scroll to position [13, 0]
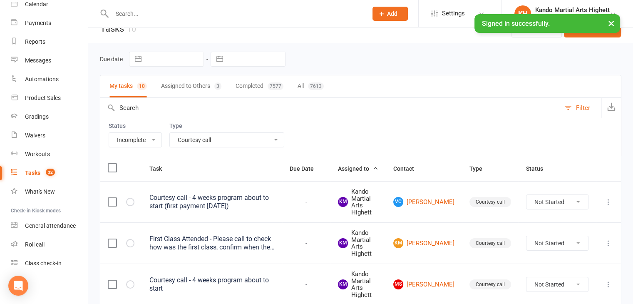
drag, startPoint x: 549, startPoint y: 279, endPoint x: 626, endPoint y: 283, distance: 77.1
click at [556, 279] on select "Not Started In Progress Waiting Complete" at bounding box center [557, 284] width 62 height 14
click at [526, 277] on select "Not Started In Progress Waiting Complete" at bounding box center [557, 284] width 62 height 14
select select "unstarted"
select select "started"
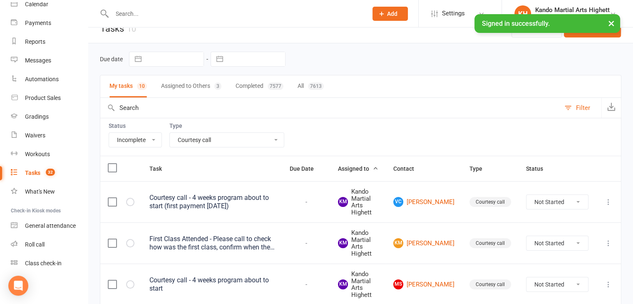
select select "started"
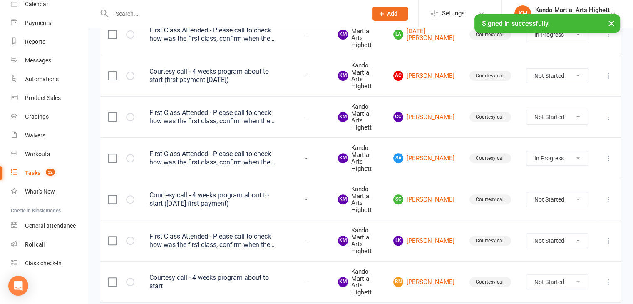
scroll to position [296, 0]
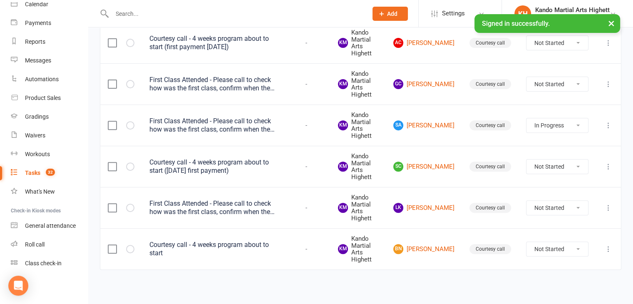
click at [265, 252] on td "Courtesy call - 4 weeks program about to start" at bounding box center [212, 248] width 140 height 41
click at [269, 246] on div "Courtesy call - 4 weeks program about to start" at bounding box center [211, 248] width 125 height 17
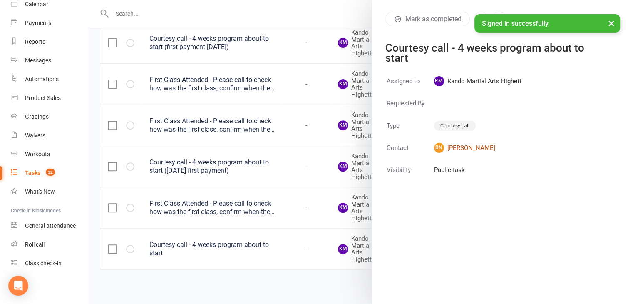
click at [453, 146] on link "BN [PERSON_NAME]" at bounding box center [477, 148] width 87 height 10
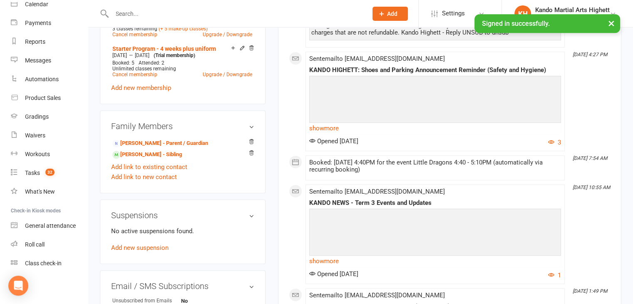
scroll to position [499, 0]
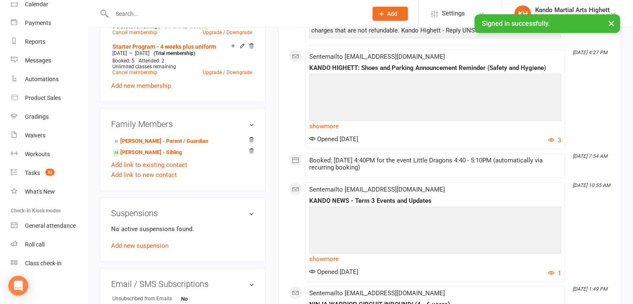
select select "incomplete"
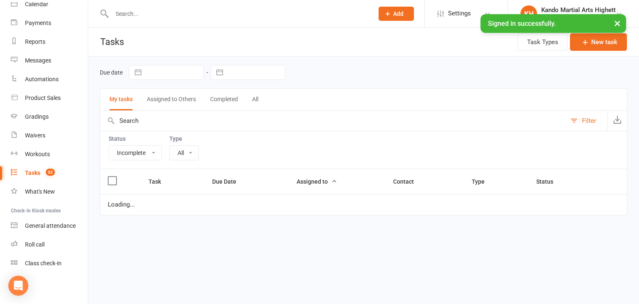
select select "23096"
select select "started"
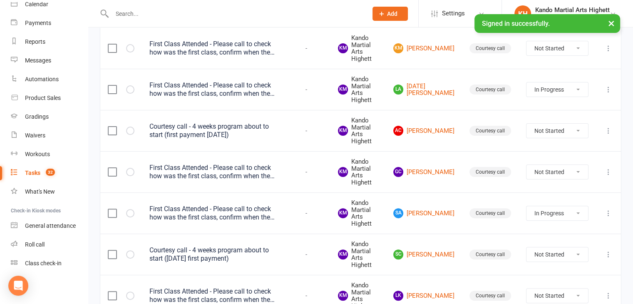
scroll to position [296, 0]
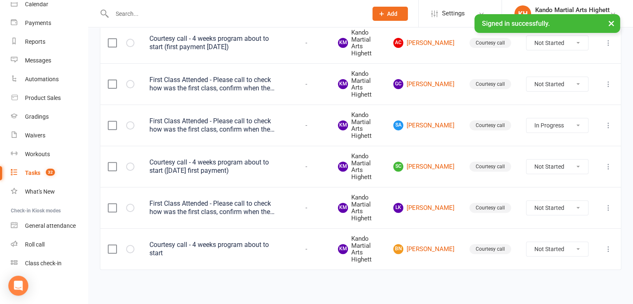
click at [574, 250] on select "Not Started In Progress Waiting Complete" at bounding box center [557, 249] width 62 height 14
click at [526, 242] on select "Not Started In Progress Waiting Complete" at bounding box center [557, 249] width 62 height 14
select select "unstarted"
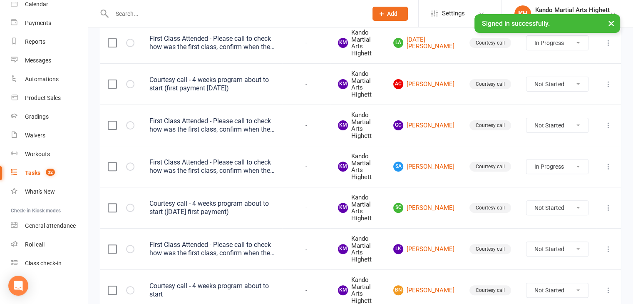
select select "started"
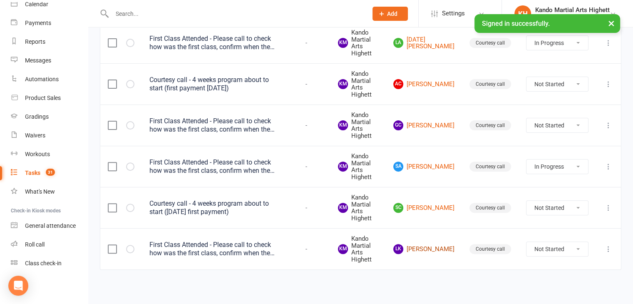
click at [444, 249] on link "LK [PERSON_NAME]" at bounding box center [423, 249] width 61 height 10
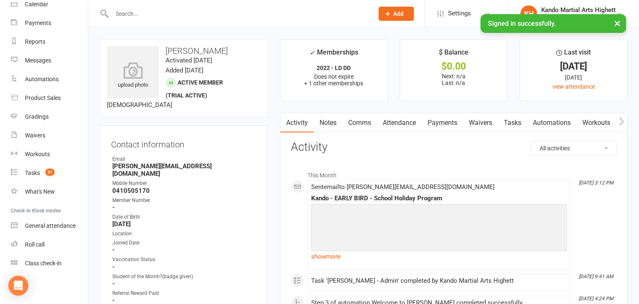
select select "incomplete"
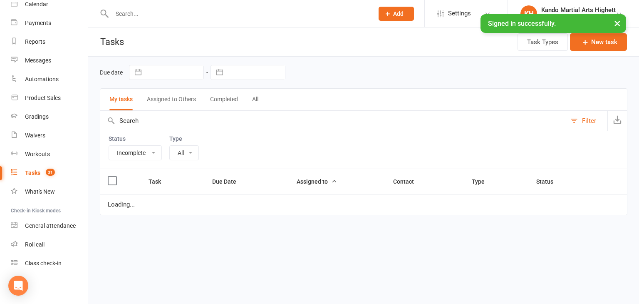
select select "23096"
select select "started"
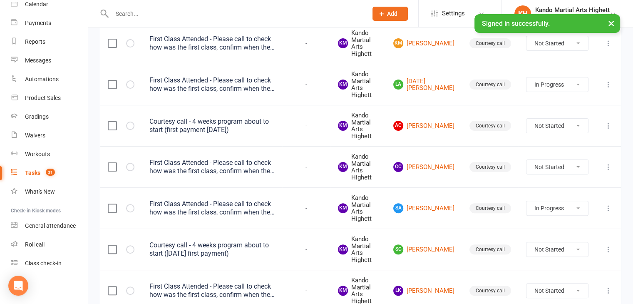
scroll to position [255, 0]
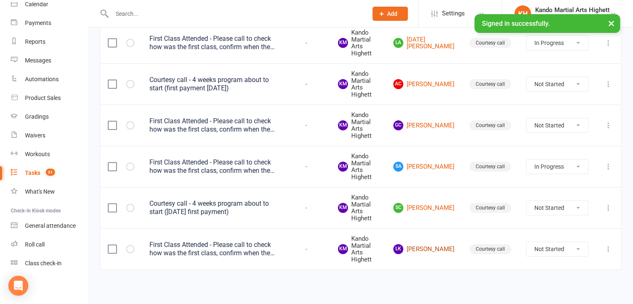
click at [431, 248] on link "LK [PERSON_NAME]" at bounding box center [423, 249] width 61 height 10
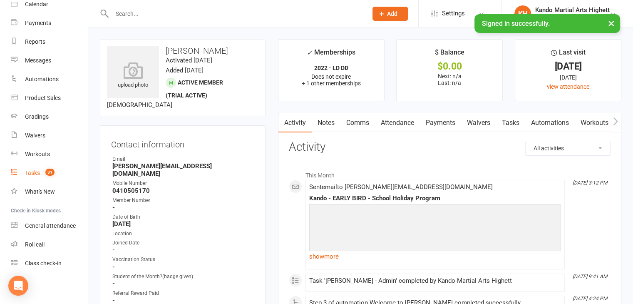
click at [28, 176] on link "Tasks 31" at bounding box center [49, 172] width 77 height 19
select select "incomplete"
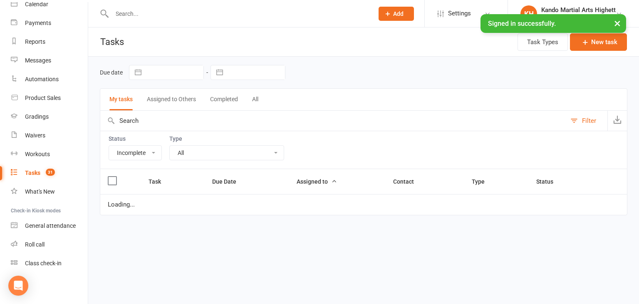
select select "23096"
select select "started"
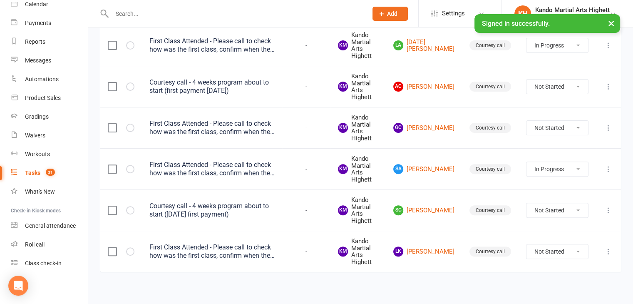
scroll to position [255, 0]
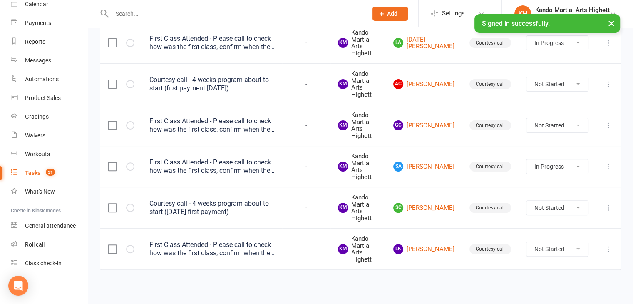
click at [541, 246] on select "Not Started In Progress Waiting Complete" at bounding box center [557, 249] width 62 height 14
click at [526, 242] on select "Not Started In Progress Waiting Complete" at bounding box center [557, 249] width 62 height 14
select select "unstarted"
select select "started"
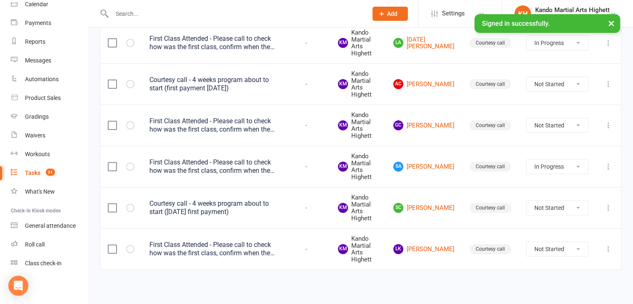
select select "started"
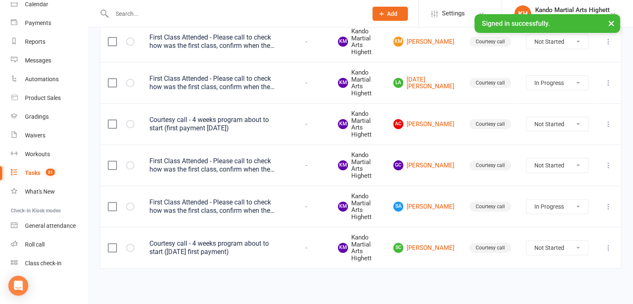
scroll to position [213, 0]
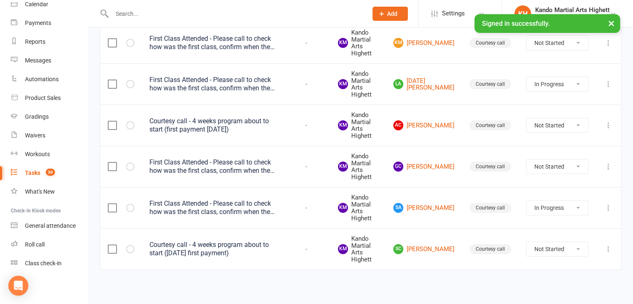
click at [203, 211] on div "First Class Attended - Please call to check how was the first class, confirm wh…" at bounding box center [211, 207] width 125 height 17
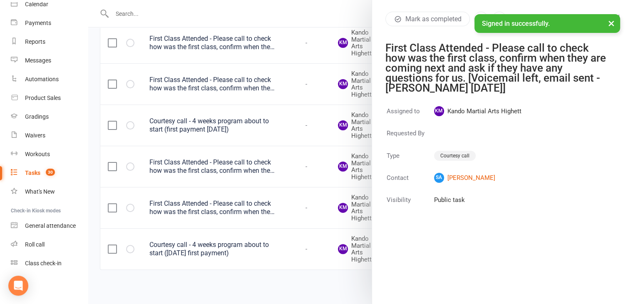
click at [227, 220] on div at bounding box center [360, 152] width 545 height 304
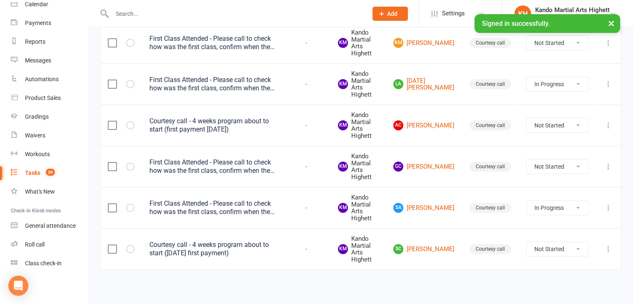
click at [206, 249] on div "Courtesy call - 4 weeks program about to start ([DATE] first payment)" at bounding box center [211, 248] width 125 height 17
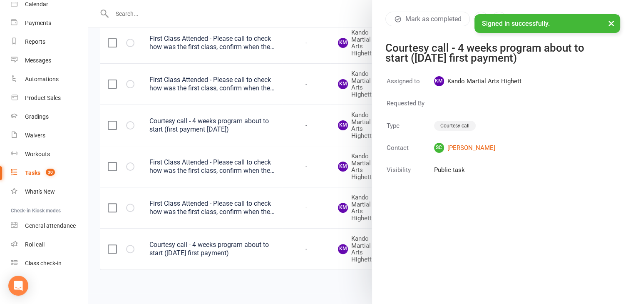
click at [218, 197] on div at bounding box center [360, 152] width 545 height 304
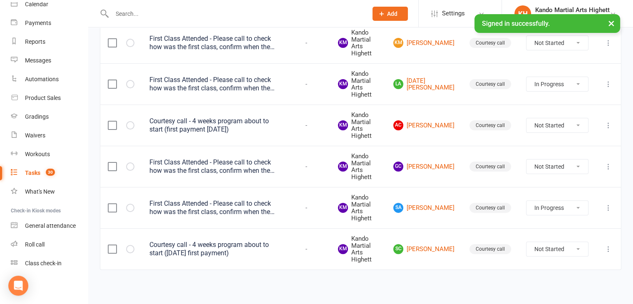
click at [235, 205] on div "First Class Attended - Please call to check how was the first class, confirm wh…" at bounding box center [211, 207] width 125 height 17
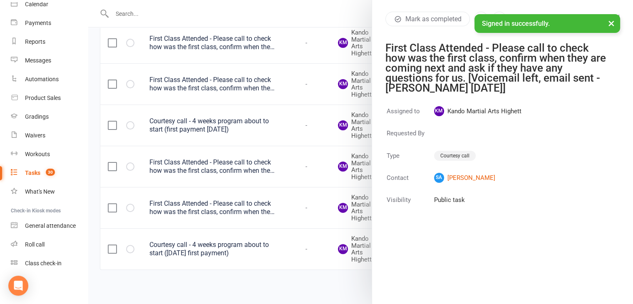
click at [255, 170] on div at bounding box center [360, 152] width 545 height 304
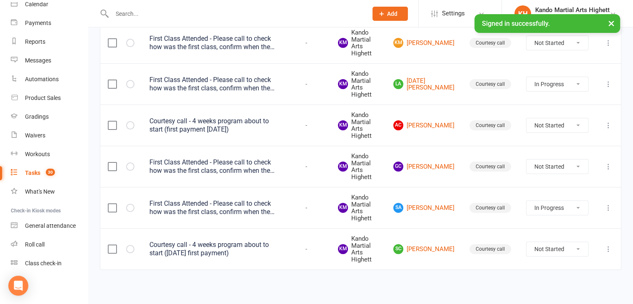
click at [213, 161] on div "First Class Attended - Please call to check how was the first class, confirm wh…" at bounding box center [211, 166] width 125 height 17
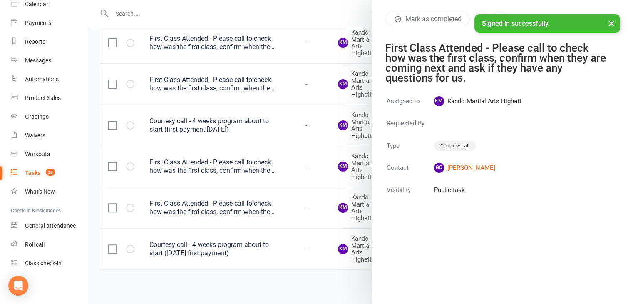
click at [245, 212] on div at bounding box center [360, 152] width 545 height 304
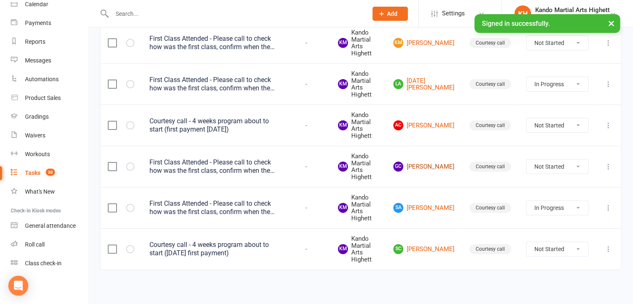
click at [438, 161] on link "GC [PERSON_NAME]" at bounding box center [423, 166] width 61 height 10
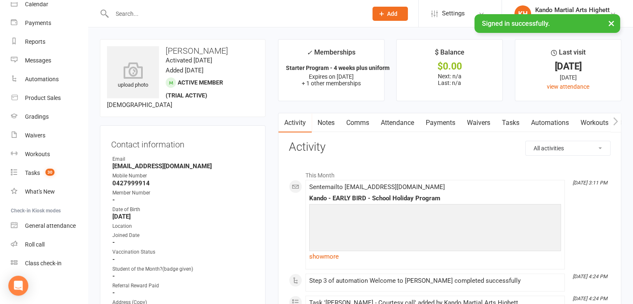
click at [392, 121] on link "Attendance" at bounding box center [397, 122] width 45 height 19
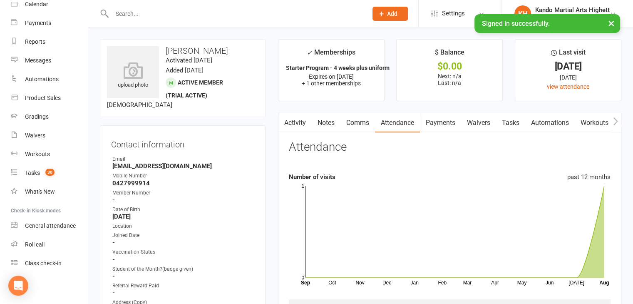
click at [292, 119] on link "Activity" at bounding box center [294, 122] width 33 height 19
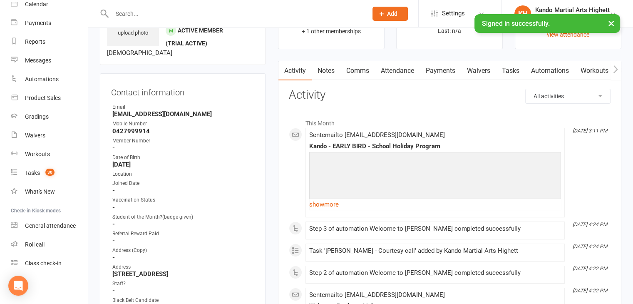
scroll to position [125, 0]
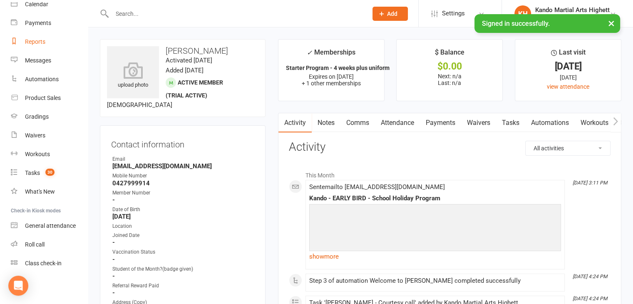
scroll to position [36, 0]
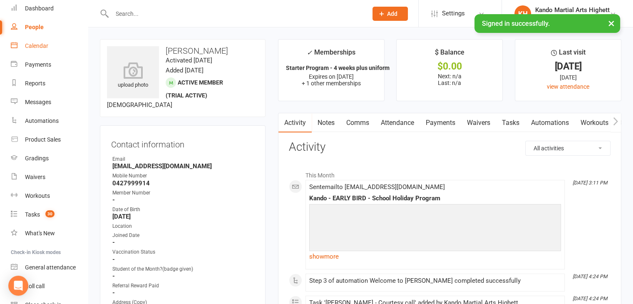
click at [31, 47] on div "Calendar" at bounding box center [36, 45] width 23 height 7
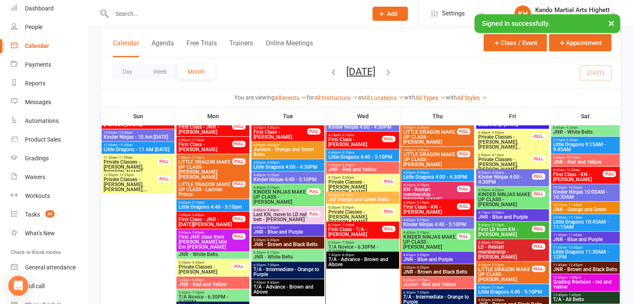
scroll to position [666, 0]
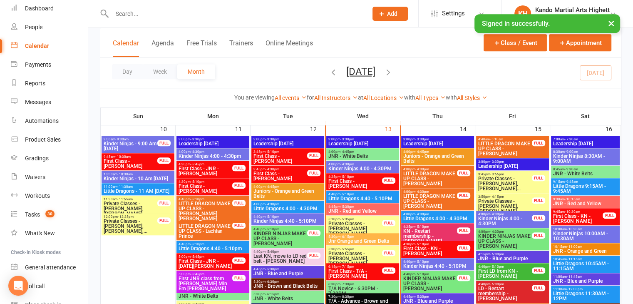
click at [296, 158] on span "First Class - [PERSON_NAME]" at bounding box center [280, 159] width 54 height 10
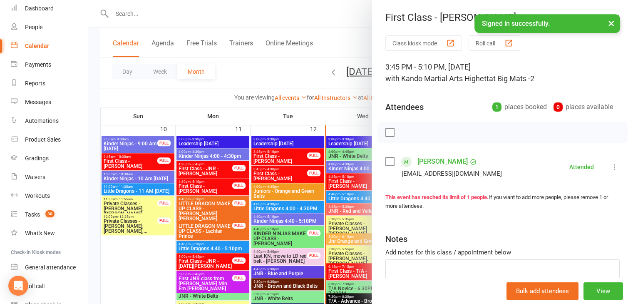
click at [296, 158] on div at bounding box center [360, 152] width 545 height 304
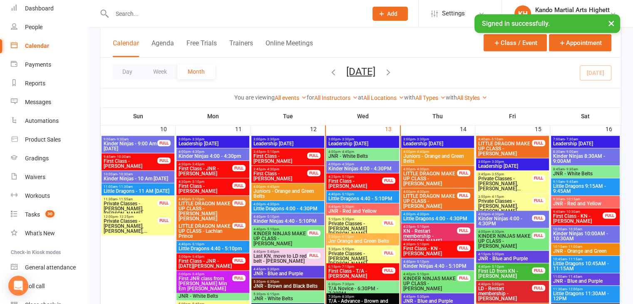
click at [228, 172] on span "First Class - JNR - [PERSON_NAME]" at bounding box center [205, 171] width 54 height 10
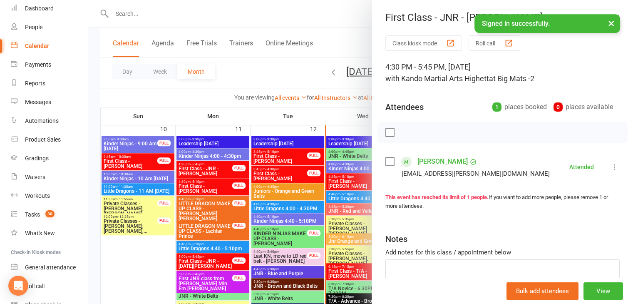
click at [220, 186] on div at bounding box center [360, 152] width 545 height 304
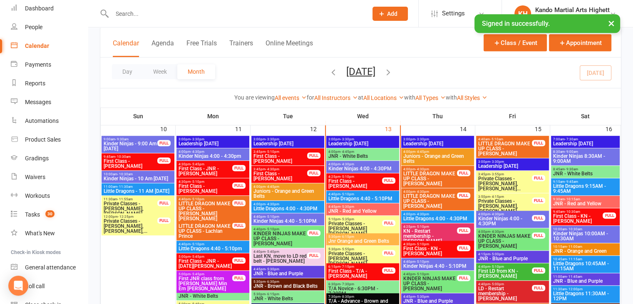
click at [265, 156] on span "First Class - [PERSON_NAME]" at bounding box center [280, 159] width 54 height 10
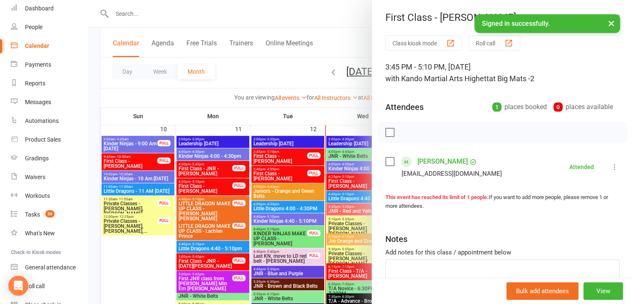
click at [442, 166] on link "[PERSON_NAME]" at bounding box center [442, 161] width 50 height 13
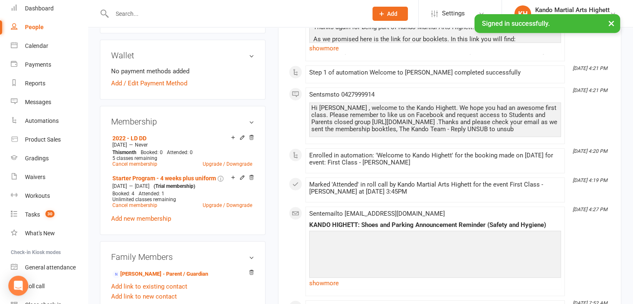
scroll to position [416, 0]
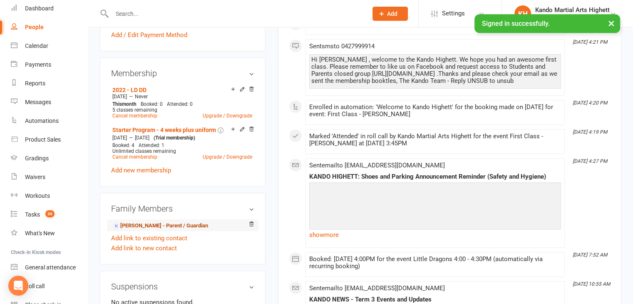
click at [159, 226] on link "[PERSON_NAME] - Parent / Guardian" at bounding box center [160, 225] width 96 height 9
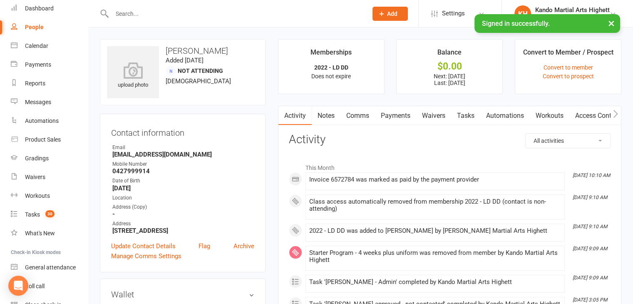
click at [354, 111] on link "Comms" at bounding box center [357, 115] width 35 height 19
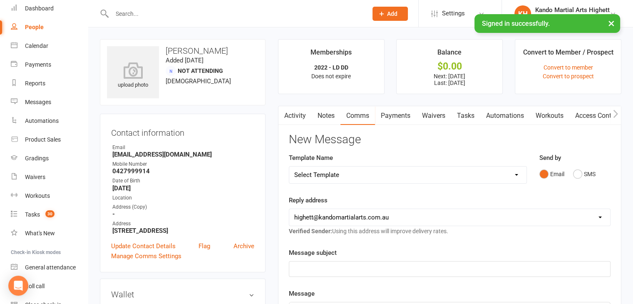
click at [326, 170] on select "Select Template [Email] 2_Booking Confirmation Required [Email] 3_Booking Confi…" at bounding box center [407, 174] width 237 height 17
click at [240, 121] on div "Contact information Owner Email [EMAIL_ADDRESS][DOMAIN_NAME] Mobile Number [PHO…" at bounding box center [183, 193] width 166 height 158
click at [165, 155] on strong "[EMAIL_ADDRESS][DOMAIN_NAME]" at bounding box center [183, 154] width 142 height 7
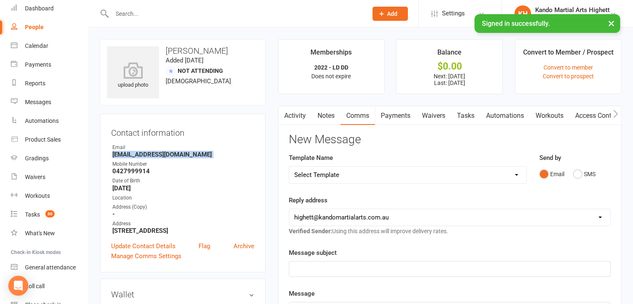
copy render-form-field "[EMAIL_ADDRESS][DOMAIN_NAME]"
click at [421, 169] on select "Select Template [Email] 2_Booking Confirmation Required [Email] 3_Booking Confi…" at bounding box center [407, 174] width 237 height 17
select select "27"
click at [289, 166] on select "Select Template [Email] 2_Booking Confirmation Required [Email] 3_Booking Confi…" at bounding box center [407, 174] width 237 height 17
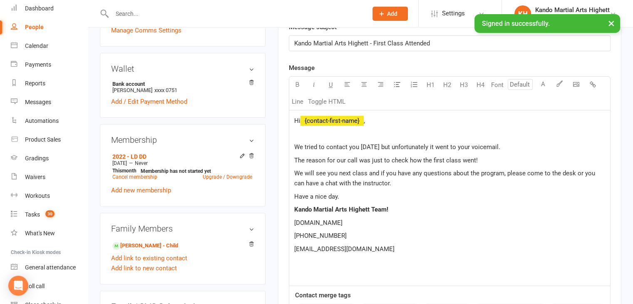
scroll to position [238, 0]
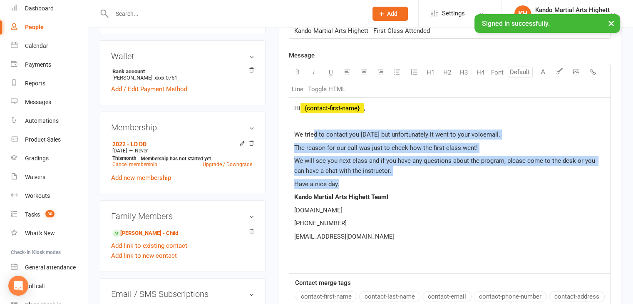
drag, startPoint x: 313, startPoint y: 132, endPoint x: 399, endPoint y: 178, distance: 97.7
click at [399, 178] on div "Hi ﻿ {contact-first-name} , We tried to contact you [DATE] but unfortunately it…" at bounding box center [449, 186] width 321 height 176
copy div "d to contact you [DATE] but unfortunately it went to your voicemail. The reason…"
drag, startPoint x: 293, startPoint y: 132, endPoint x: 369, endPoint y: 182, distance: 91.2
click at [369, 182] on div "Hi ﻿ {contact-first-name} , We tried to contact you [DATE] but unfortunately it…" at bounding box center [449, 186] width 321 height 176
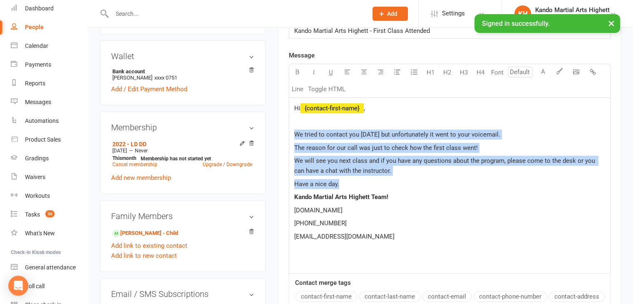
copy div "We tried to contact you [DATE] but unfortunately it went to your voicemail. The…"
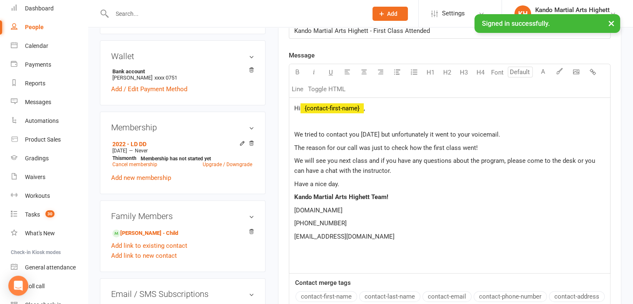
click at [285, 225] on div "Activity Notes Comms Payments Waivers Tasks Automations Workouts Access Control…" at bounding box center [449, 154] width 343 height 572
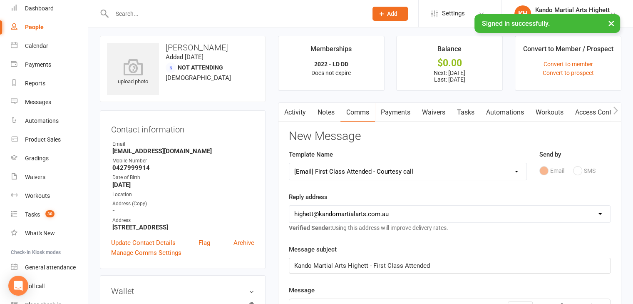
scroll to position [0, 0]
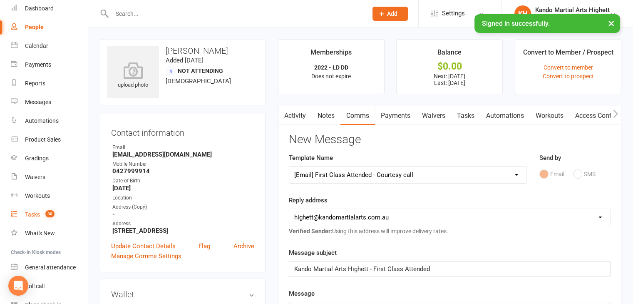
click at [32, 215] on div "Tasks" at bounding box center [32, 214] width 15 height 7
select select "incomplete"
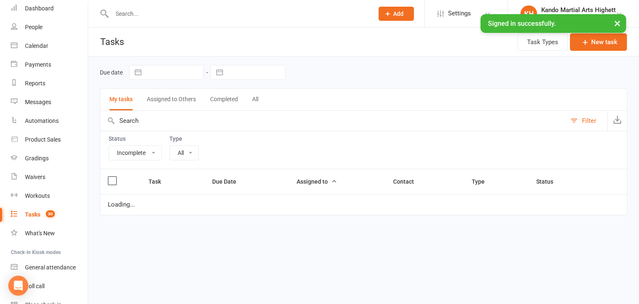
select select "23096"
select select "started"
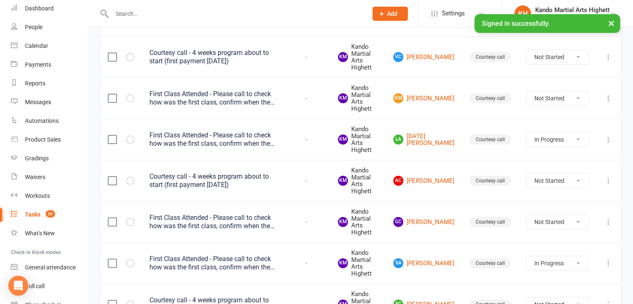
scroll to position [213, 0]
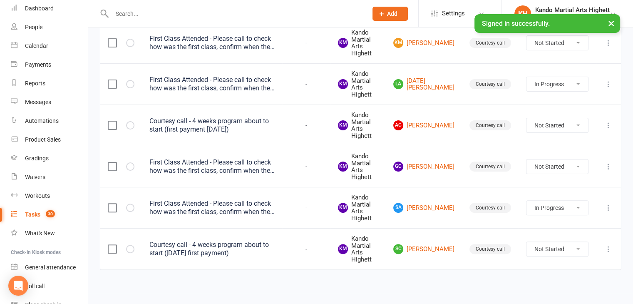
click at [202, 163] on div "First Class Attended - Please call to check how was the first class, confirm wh…" at bounding box center [211, 166] width 125 height 17
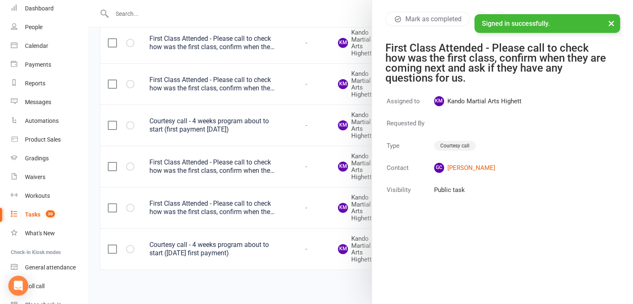
click at [328, 163] on div at bounding box center [360, 152] width 545 height 304
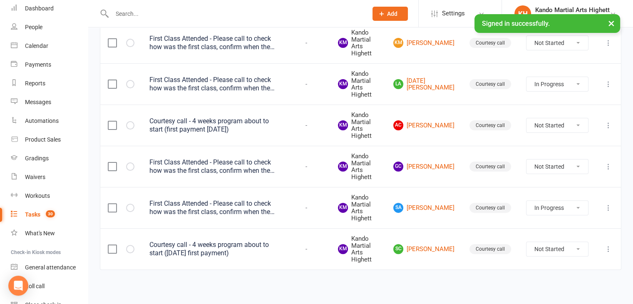
click at [564, 164] on select "Not Started In Progress Waiting Complete" at bounding box center [557, 166] width 62 height 14
click at [526, 159] on select "Not Started In Progress Waiting Complete" at bounding box center [557, 166] width 62 height 14
select select "unstarted"
select select "started"
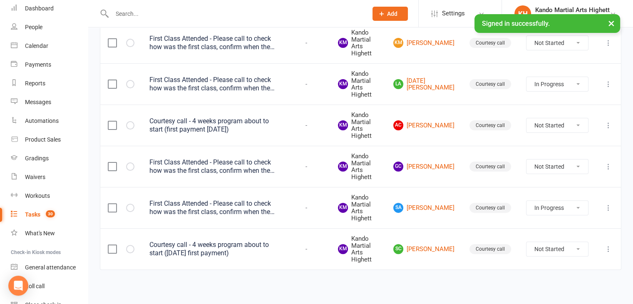
scroll to position [172, 0]
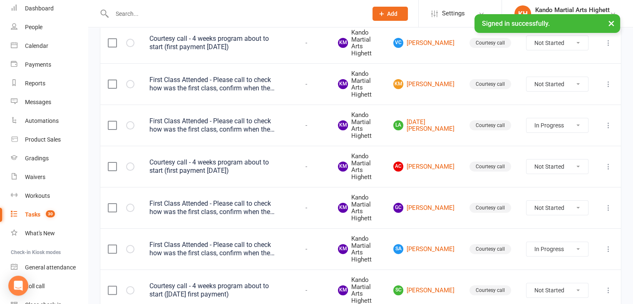
select select "started"
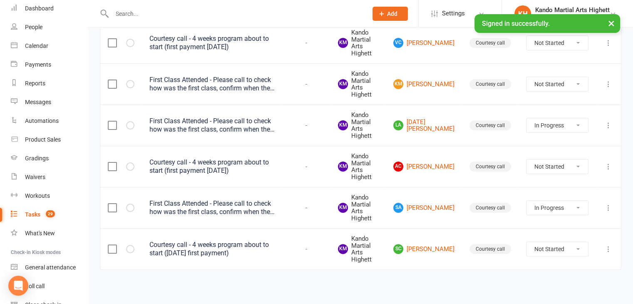
click at [264, 207] on div "First Class Attended - Please call to check how was the first class, confirm wh…" at bounding box center [211, 207] width 125 height 17
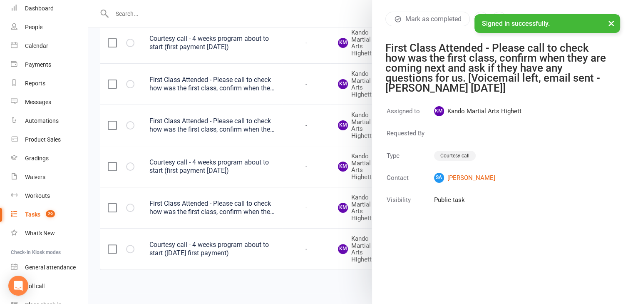
drag, startPoint x: 339, startPoint y: 144, endPoint x: 285, endPoint y: 146, distance: 55.0
click at [285, 146] on div at bounding box center [360, 152] width 545 height 304
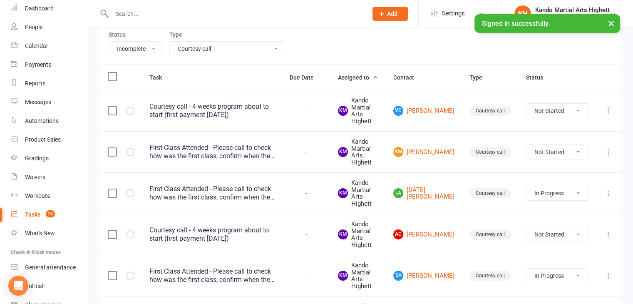
scroll to position [104, 0]
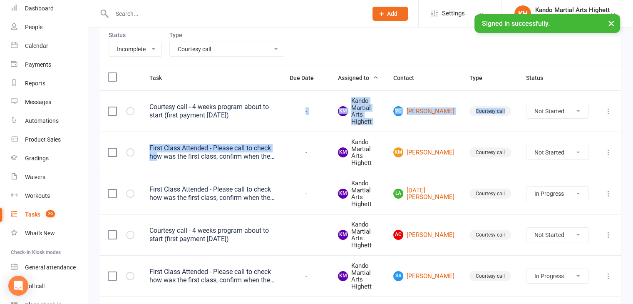
drag, startPoint x: 284, startPoint y: 146, endPoint x: 325, endPoint y: 92, distance: 68.0
click at [325, 92] on tbody "Courtesy call - 4 weeks program about to start (first payment [DATE]) - [PERSON…" at bounding box center [360, 213] width 520 height 247
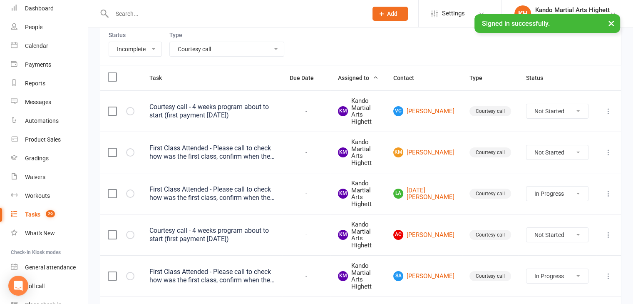
click at [305, 40] on div "Status All Incomplete Not Started In Progress Waiting Complete Type All Admin C…" at bounding box center [360, 46] width 521 height 38
click at [226, 187] on div "First Class Attended - Please call to check how was the first class, confirm wh…" at bounding box center [211, 193] width 125 height 17
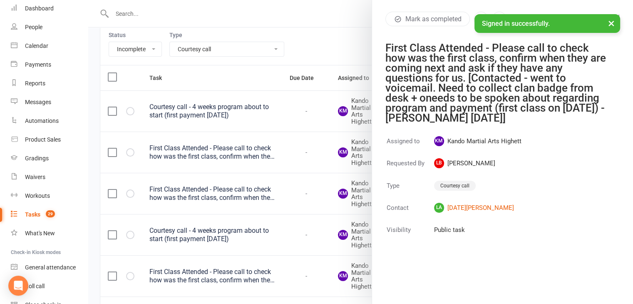
click at [277, 157] on div at bounding box center [360, 152] width 545 height 304
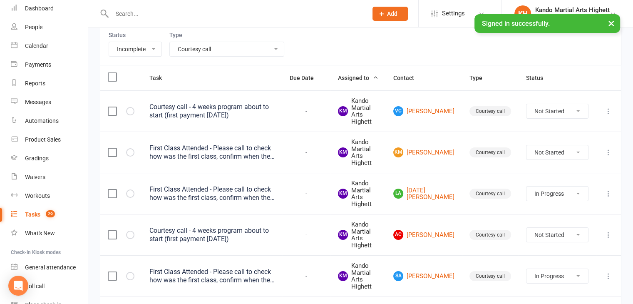
click at [257, 109] on div "Courtesy call - 4 weeks program about to start (first payment [DATE])" at bounding box center [211, 111] width 125 height 17
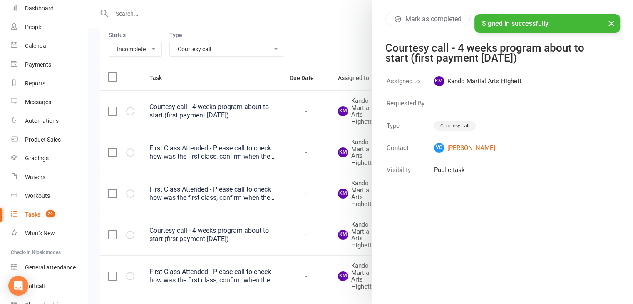
click at [367, 88] on div at bounding box center [360, 152] width 545 height 304
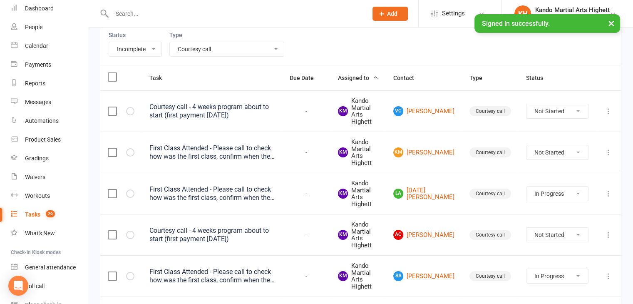
click at [270, 103] on div "Courtesy call - 4 weeks program about to start (first payment [DATE])" at bounding box center [211, 111] width 125 height 17
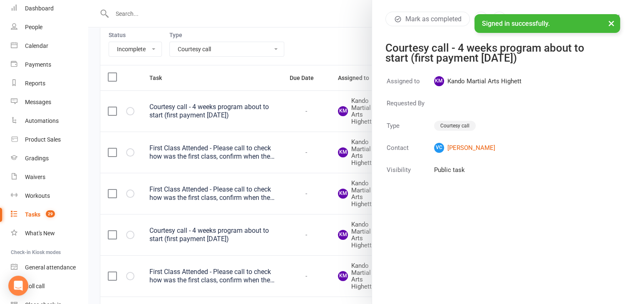
click at [325, 47] on div at bounding box center [360, 152] width 545 height 304
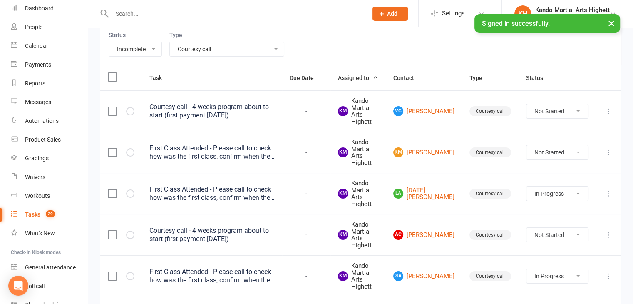
click at [610, 109] on icon at bounding box center [608, 111] width 8 height 8
click at [577, 109] on select "Not Started In Progress Waiting Complete" at bounding box center [557, 111] width 62 height 14
click at [559, 105] on select "Not Started In Progress Waiting Complete" at bounding box center [557, 111] width 62 height 14
click at [526, 104] on select "Not Started In Progress Waiting Complete" at bounding box center [557, 111] width 62 height 14
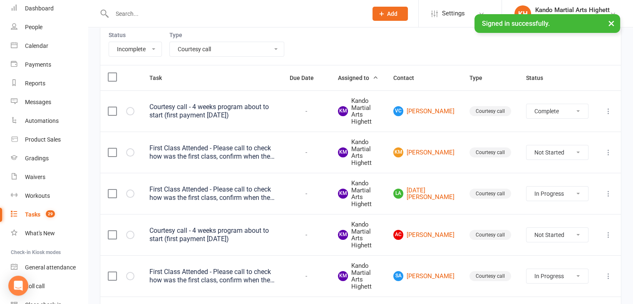
select select "unstarted"
select select "started"
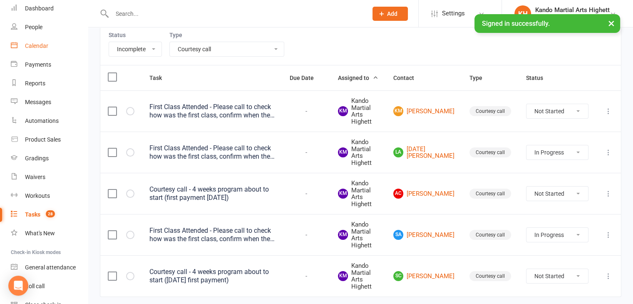
click at [37, 53] on link "Calendar" at bounding box center [49, 46] width 77 height 19
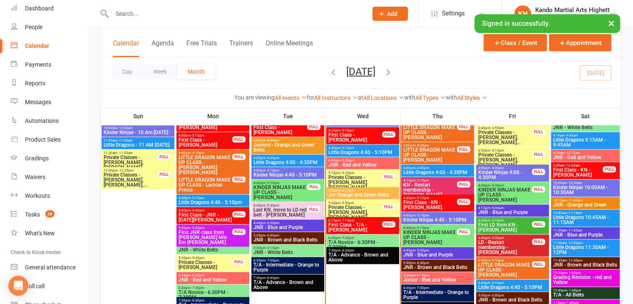
scroll to position [714, 0]
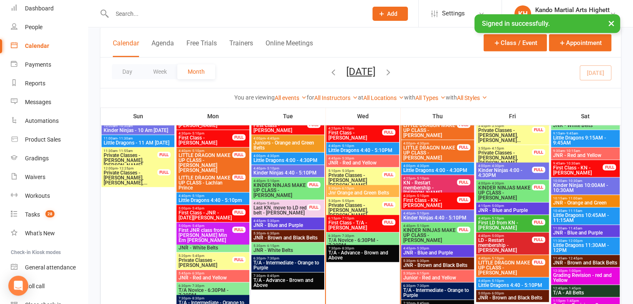
click at [372, 212] on span "Private Classes - [PERSON_NAME], [PERSON_NAME]" at bounding box center [355, 210] width 54 height 15
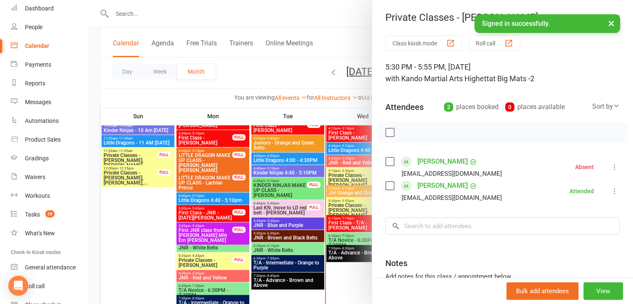
click at [329, 178] on div at bounding box center [360, 152] width 545 height 304
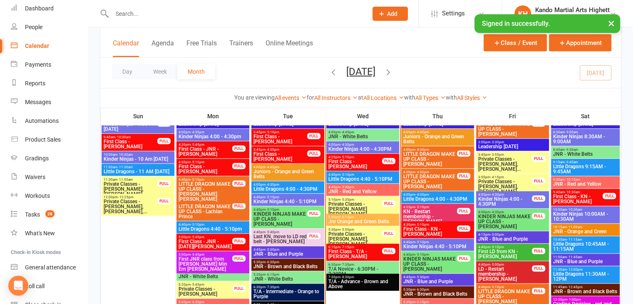
scroll to position [685, 0]
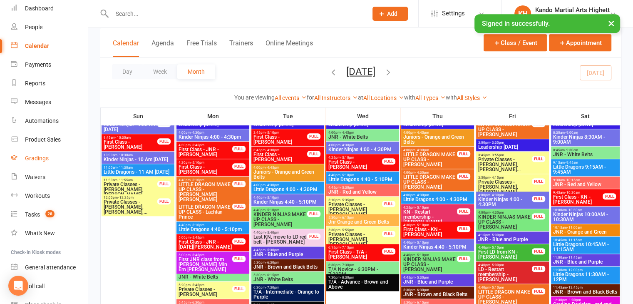
click at [39, 158] on div "Gradings" at bounding box center [37, 158] width 24 height 7
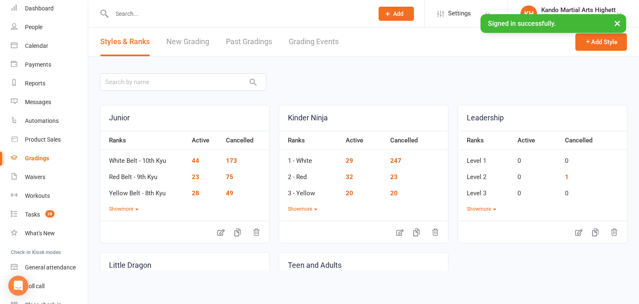
click at [302, 36] on link "Grading Events" at bounding box center [314, 41] width 50 height 29
select select "100"
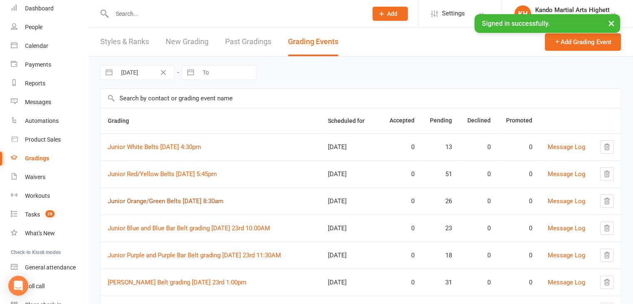
click at [135, 199] on link "Junior Orange/Green Belts [DATE] 8:30am" at bounding box center [166, 200] width 116 height 7
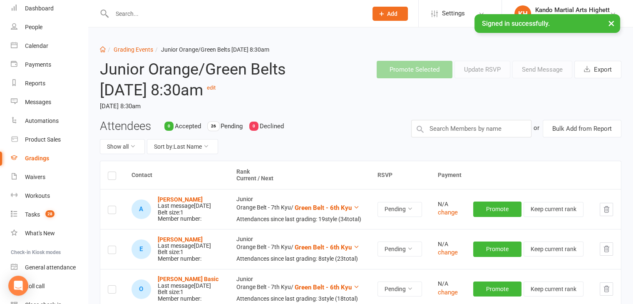
drag, startPoint x: 361, startPoint y: 136, endPoint x: 444, endPoint y: 145, distance: 83.3
click at [444, 137] on input "text" at bounding box center [471, 128] width 120 height 17
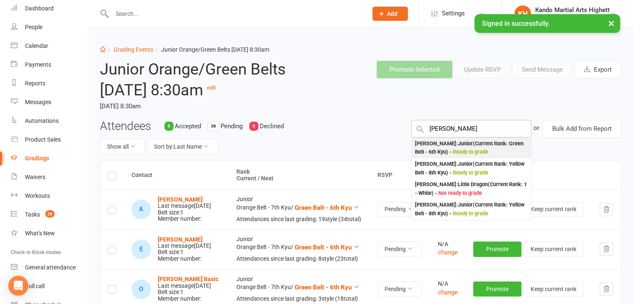
type input "[PERSON_NAME]"
click at [442, 156] on div "[PERSON_NAME] : Junior (Current Rank: Green Belt - 6th Kyu ) - Ready to grade" at bounding box center [471, 147] width 113 height 17
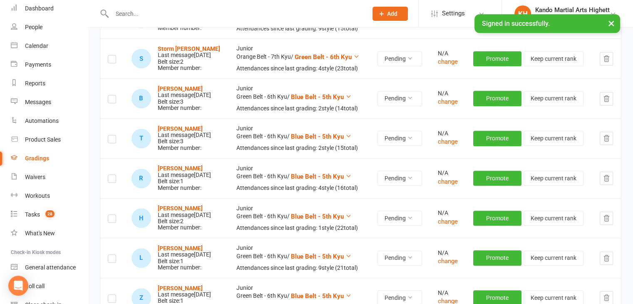
scroll to position [624, 0]
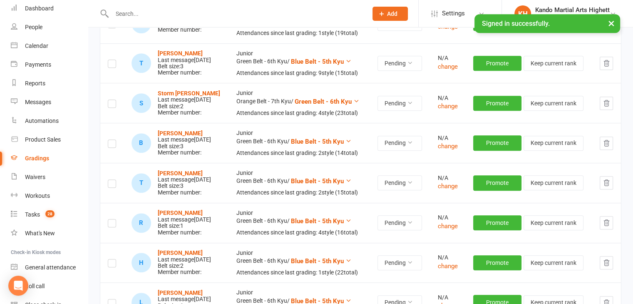
click at [111, 25] on label at bounding box center [112, 25] width 8 height 0
click at [111, 20] on input "checkbox" at bounding box center [112, 20] width 8 height 0
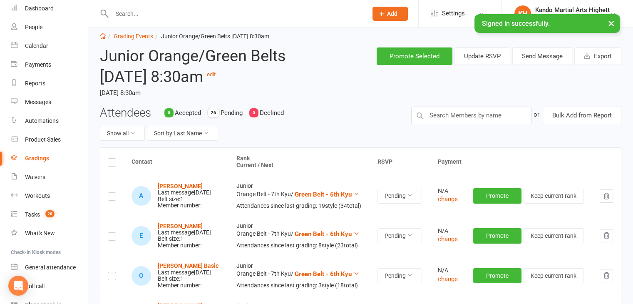
scroll to position [0, 0]
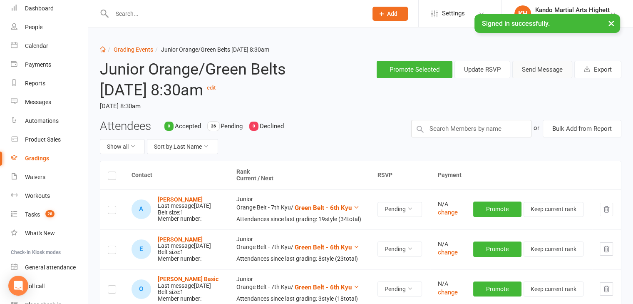
click at [521, 66] on button "Send Message" at bounding box center [542, 69] width 60 height 17
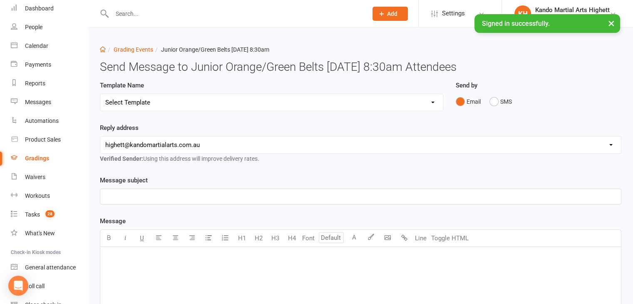
click at [128, 95] on select "Select Template [Email] Black Belt Grading Invitation [Email] Confirmation of S…" at bounding box center [271, 102] width 342 height 17
select select "4"
click at [100, 94] on select "Select Template [Email] Black Belt Grading Invitation [Email] Confirmation of S…" at bounding box center [271, 102] width 342 height 17
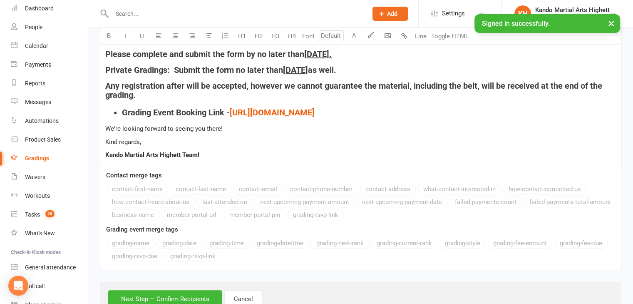
scroll to position [317, 0]
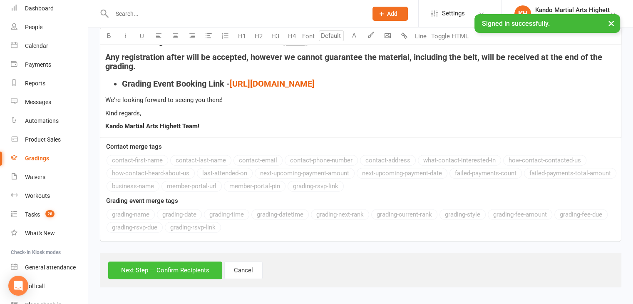
click at [135, 267] on button "Next Step — Confirm Recipients" at bounding box center [165, 269] width 114 height 17
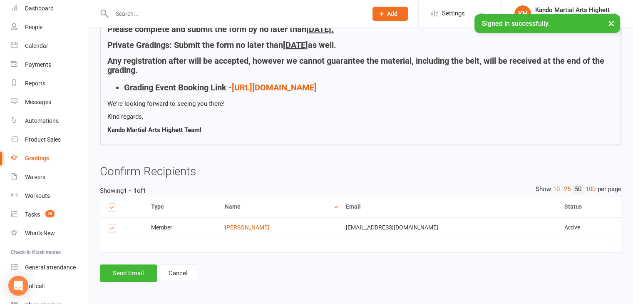
scroll to position [255, 0]
click at [129, 270] on button "Send Email" at bounding box center [128, 272] width 57 height 17
